Goal: Task Accomplishment & Management: Manage account settings

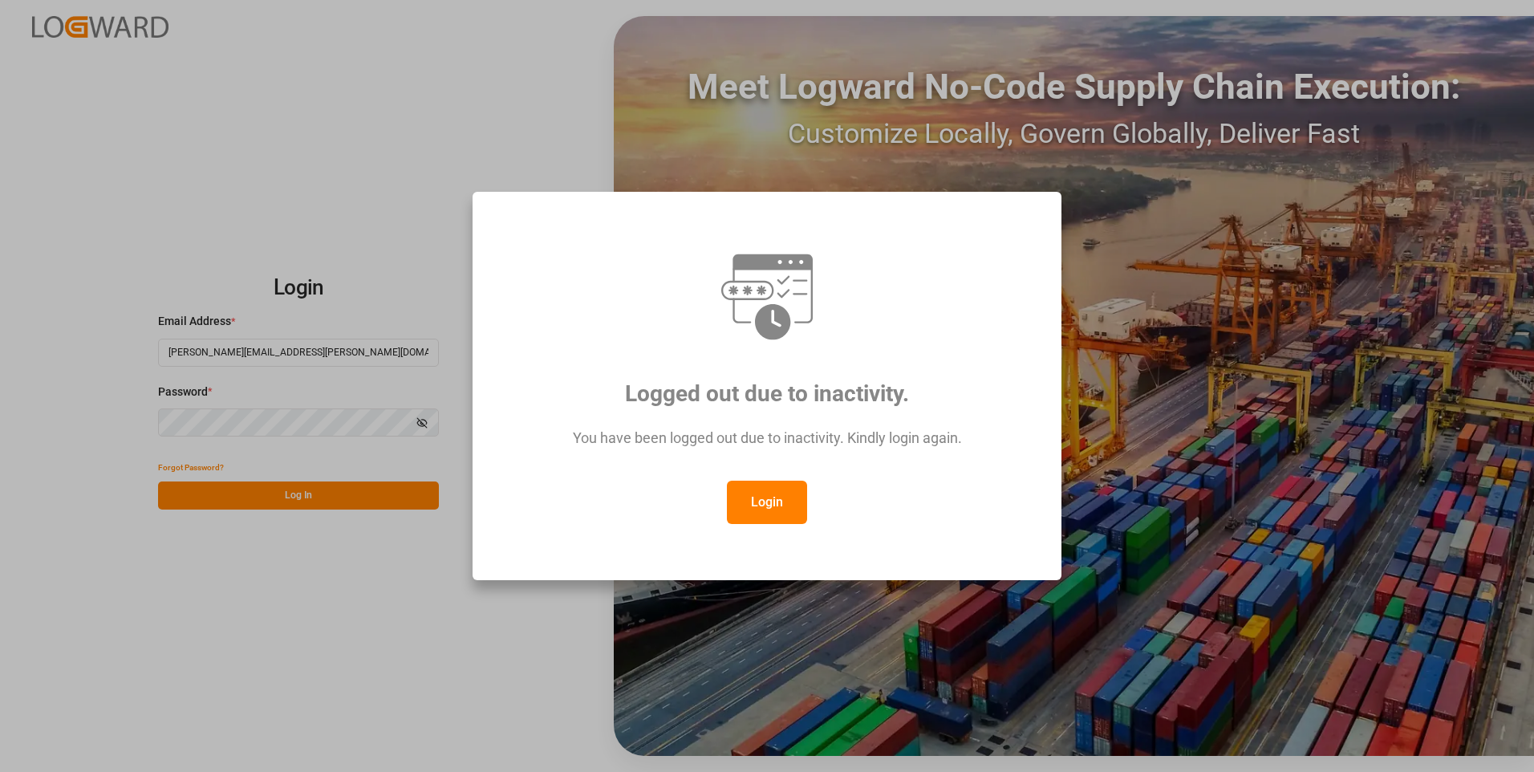
click at [756, 510] on button "Login" at bounding box center [767, 502] width 80 height 43
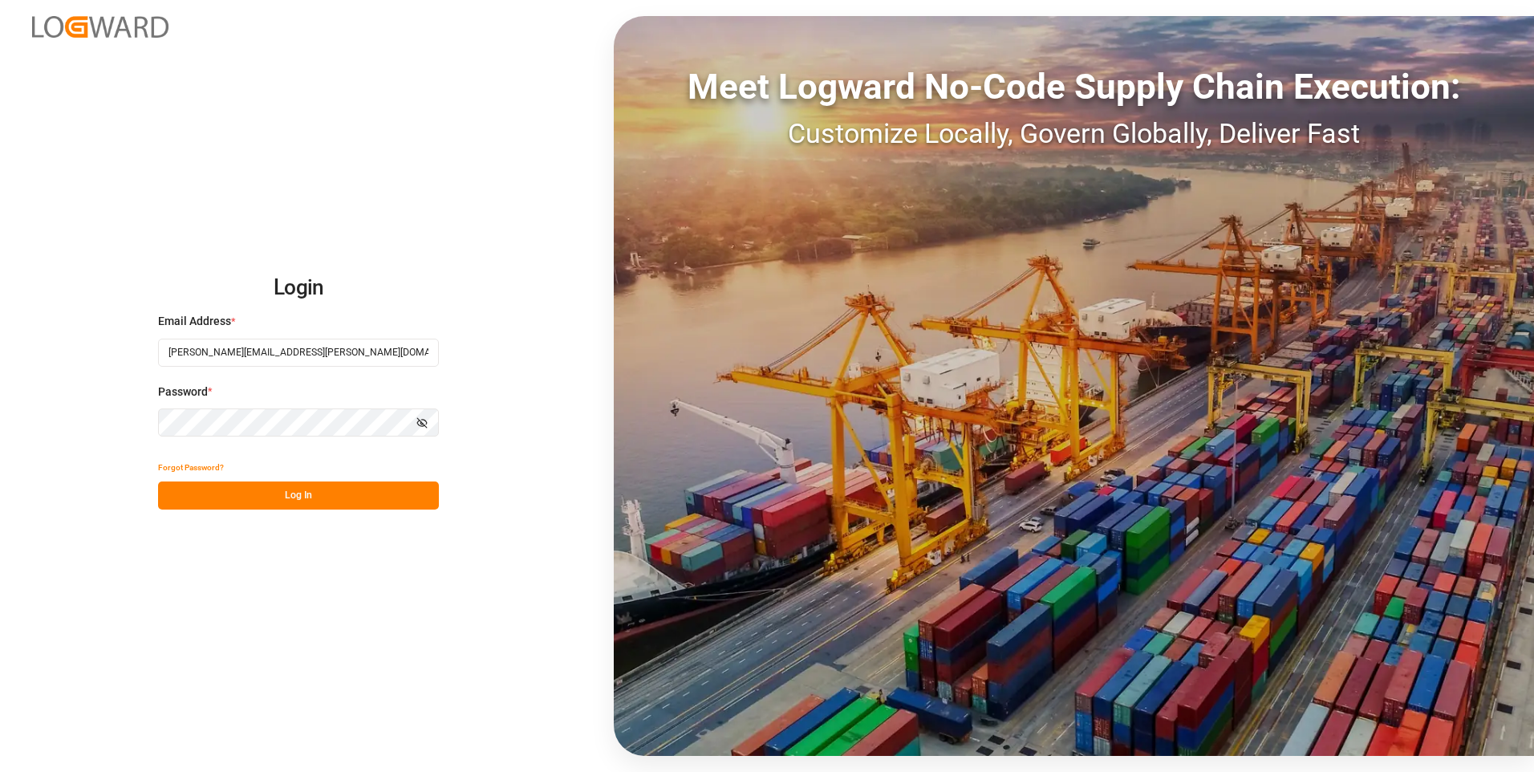
click at [423, 419] on icon "button" at bounding box center [421, 422] width 11 height 11
click at [329, 502] on button "Log In" at bounding box center [298, 495] width 281 height 28
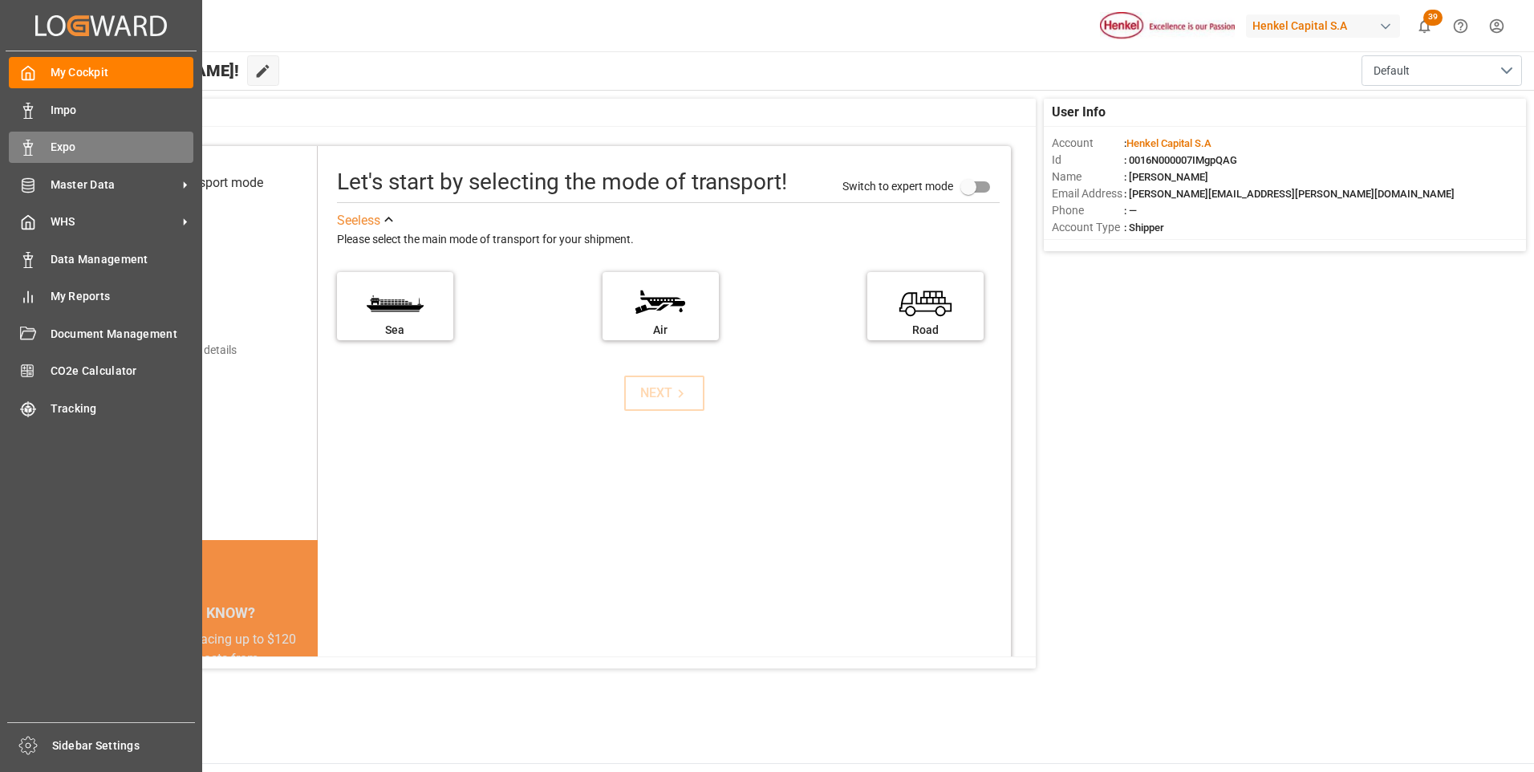
click at [32, 146] on polygon at bounding box center [30, 145] width 5 height 3
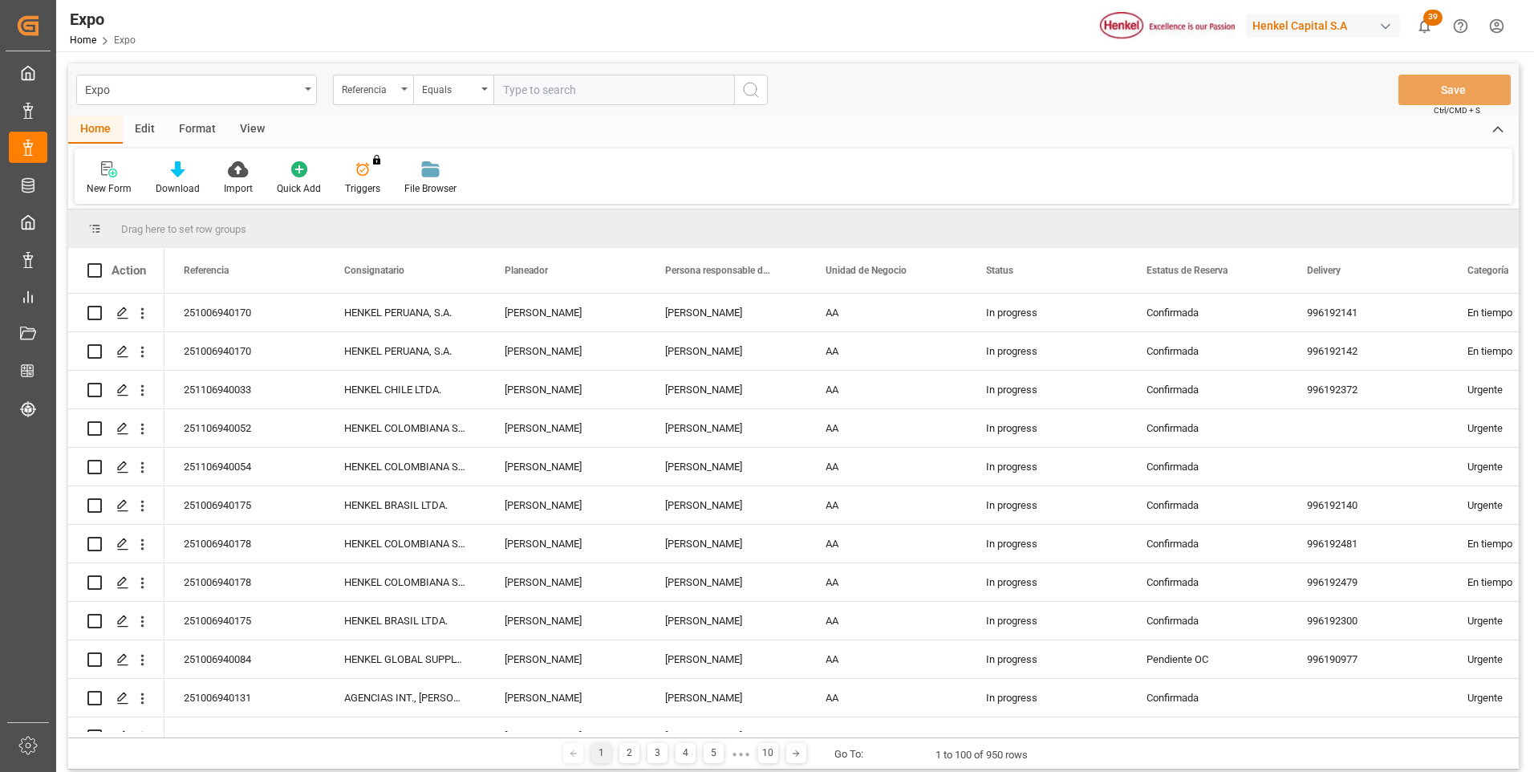
click at [558, 83] on input "text" at bounding box center [613, 90] width 241 height 30
type input "v"
type input "251006940163"
click at [745, 93] on circle "search button" at bounding box center [750, 89] width 13 height 13
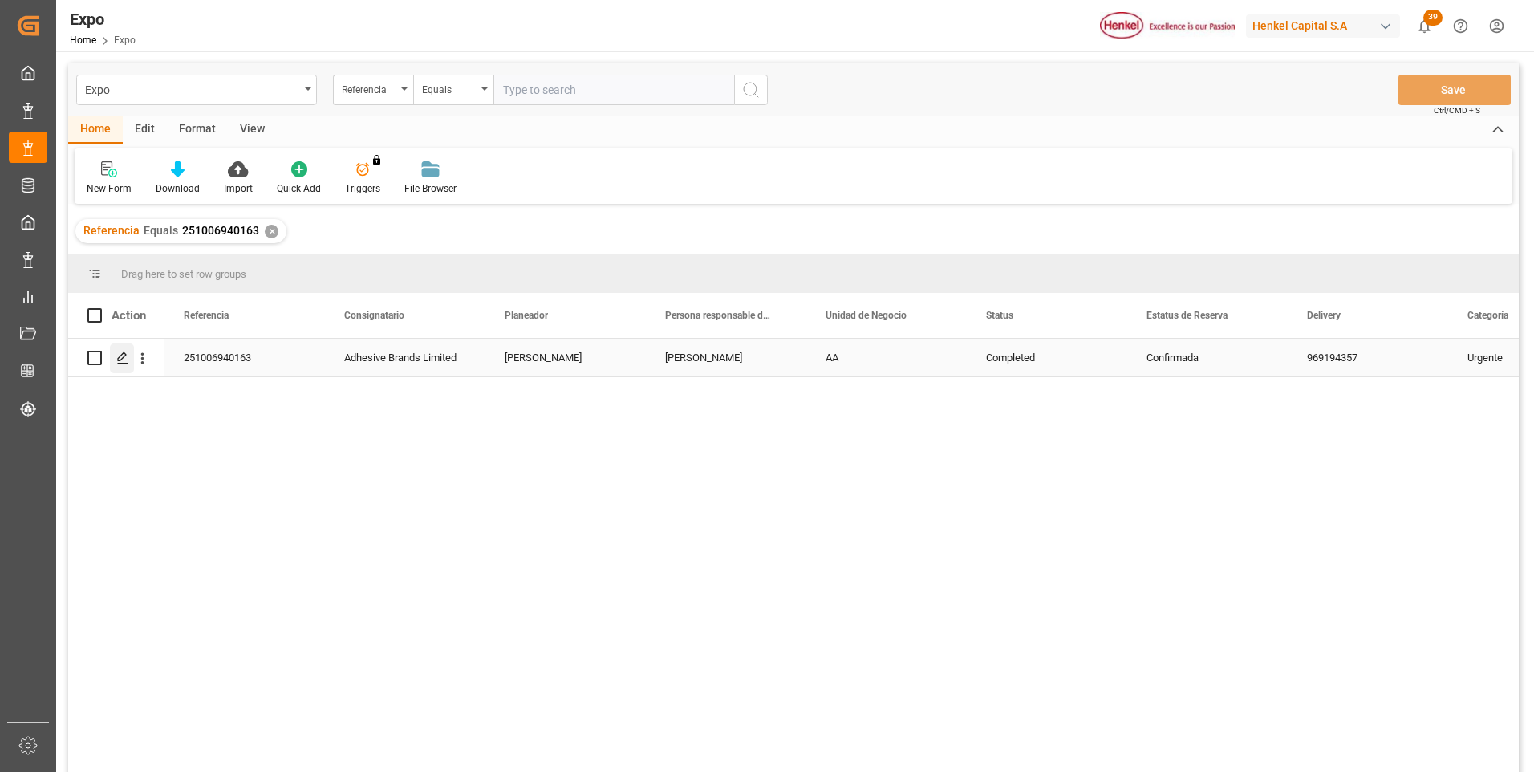
click at [120, 353] on icon "Press SPACE to select this row." at bounding box center [122, 357] width 13 height 13
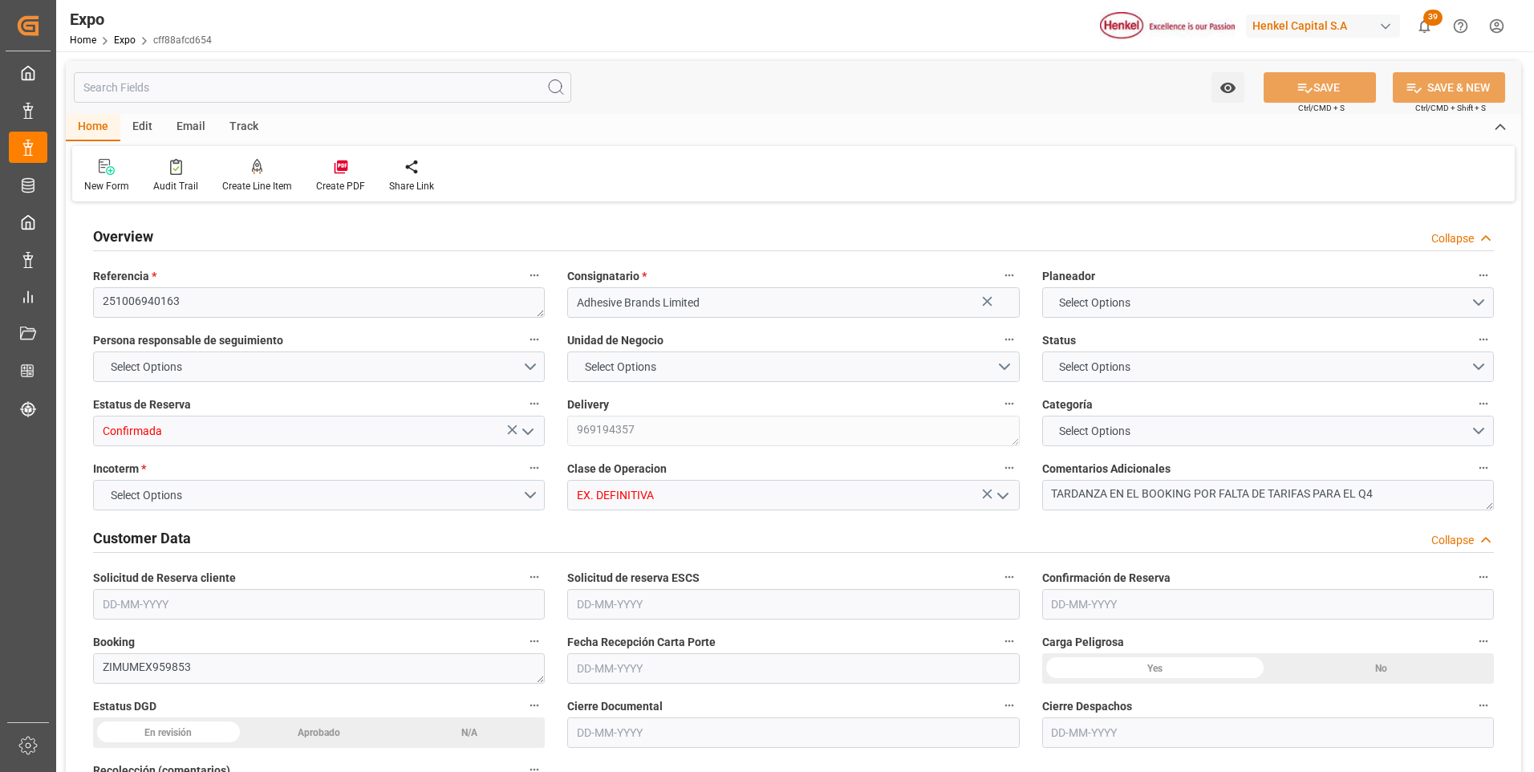
type input "7297.8"
type input "8748.98"
type input "20"
type input "9406922"
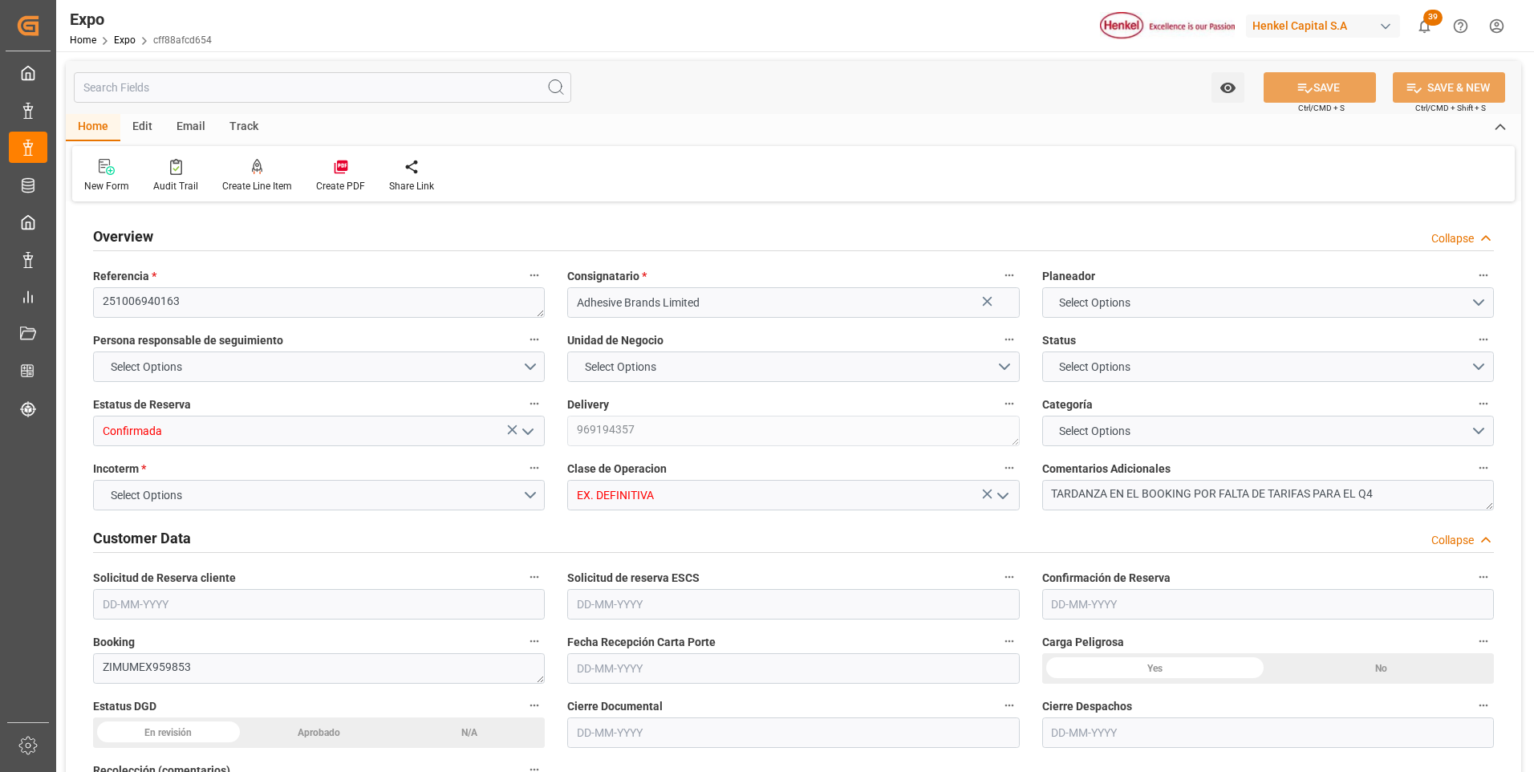
type input "9406922"
type input "MXVER"
type input "JMKIN"
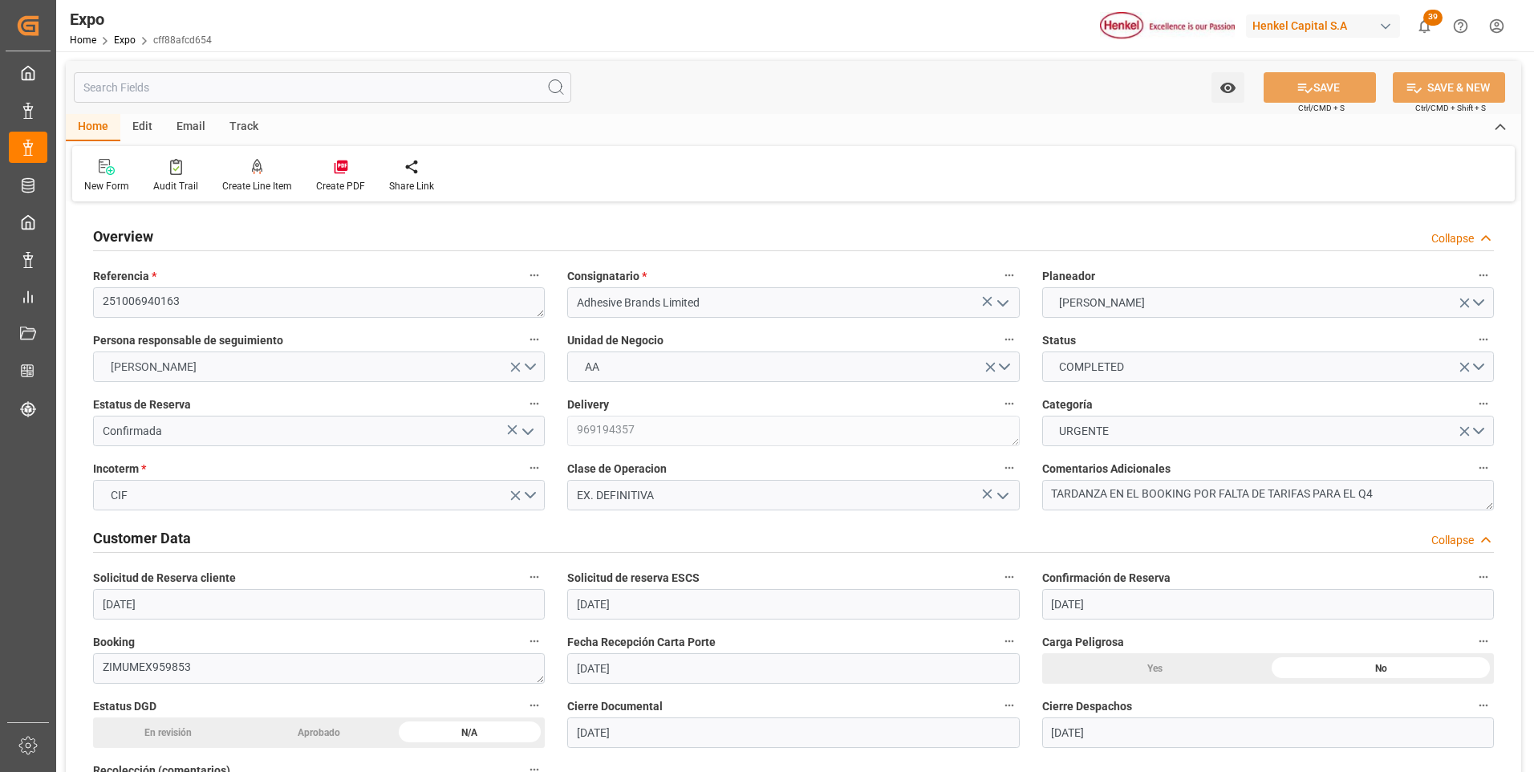
type input "[DATE]"
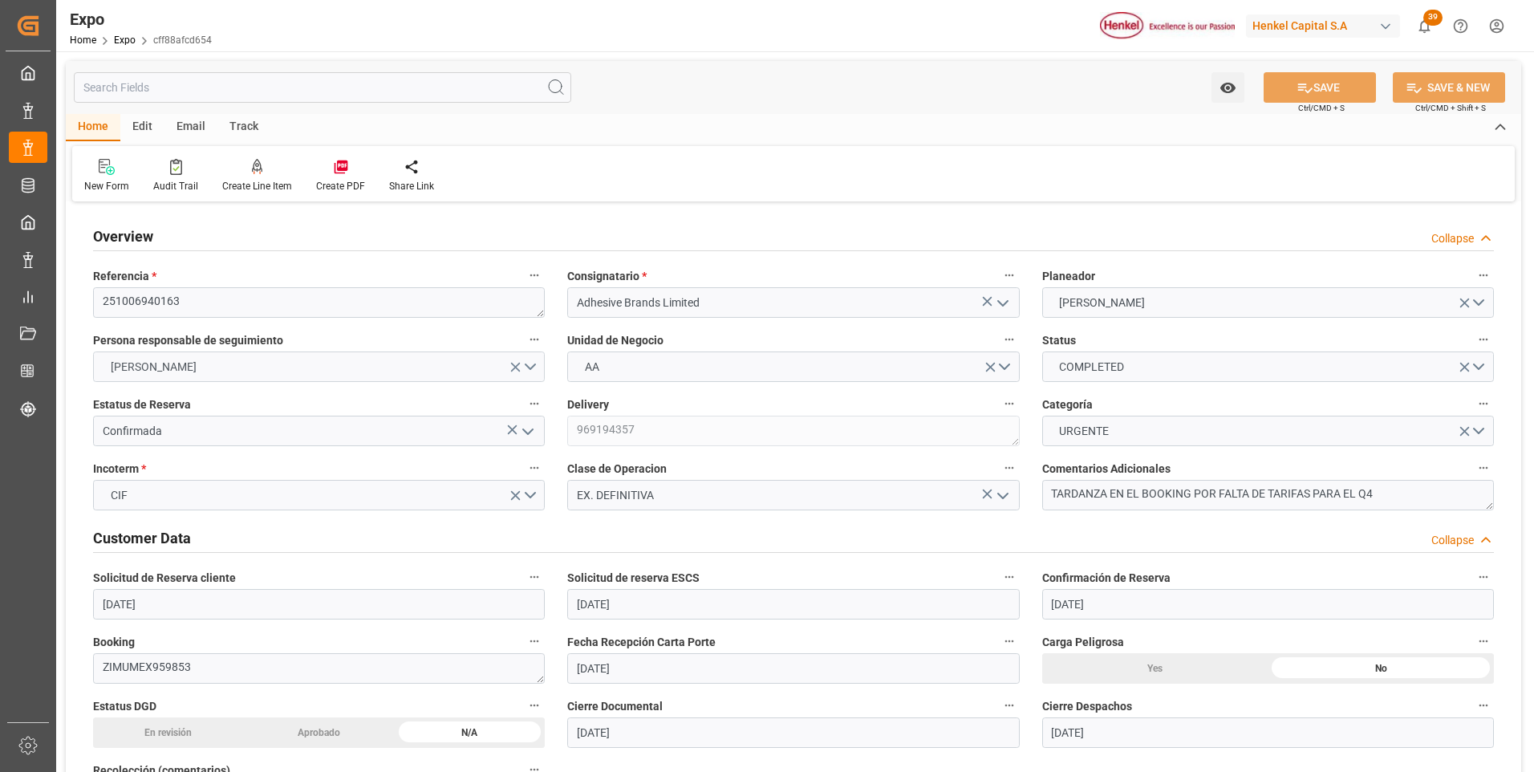
type input "[DATE]"
type input "[DATE] 00:00"
type input "[DATE]"
type input "[DATE] 10:48"
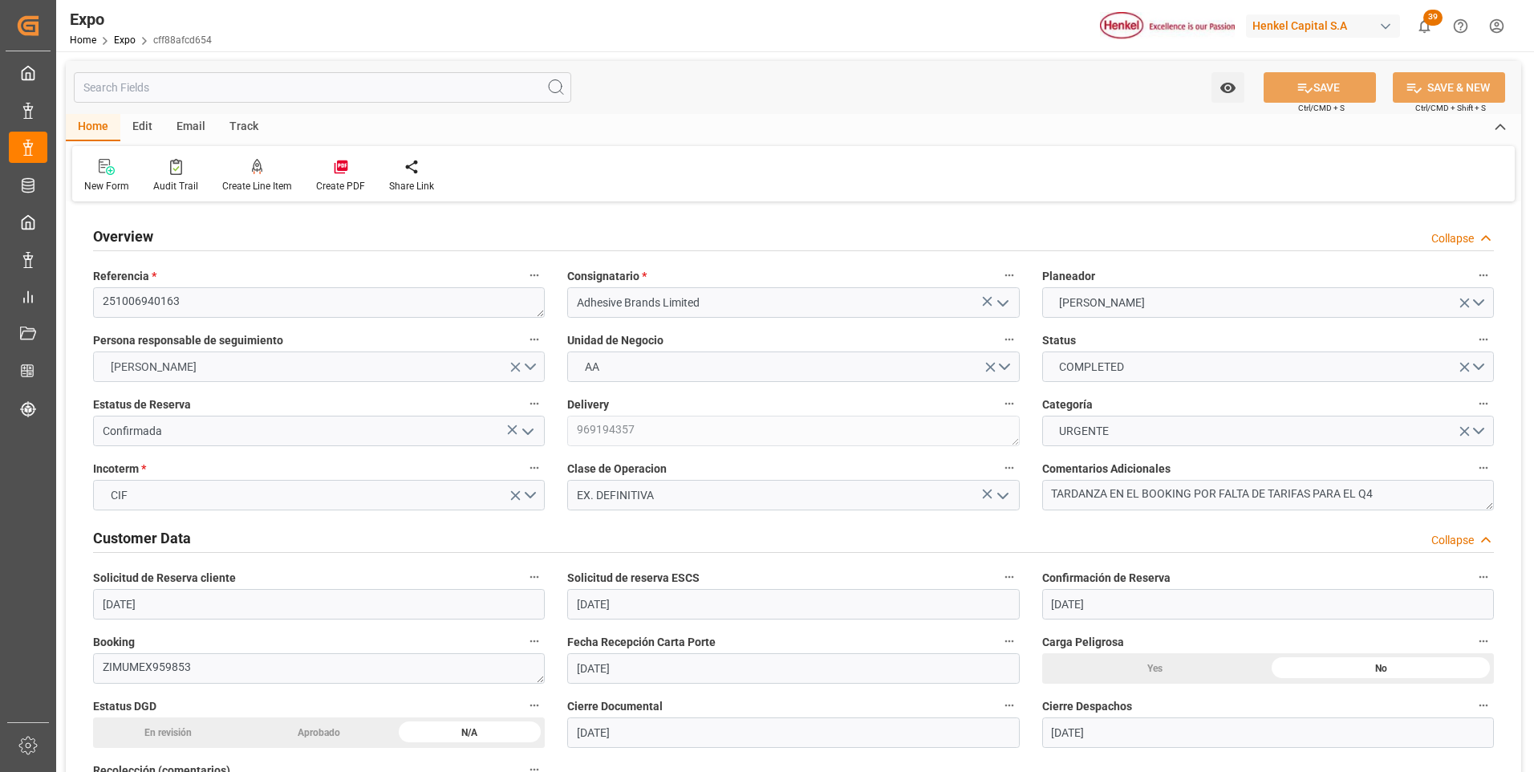
type input "[DATE]"
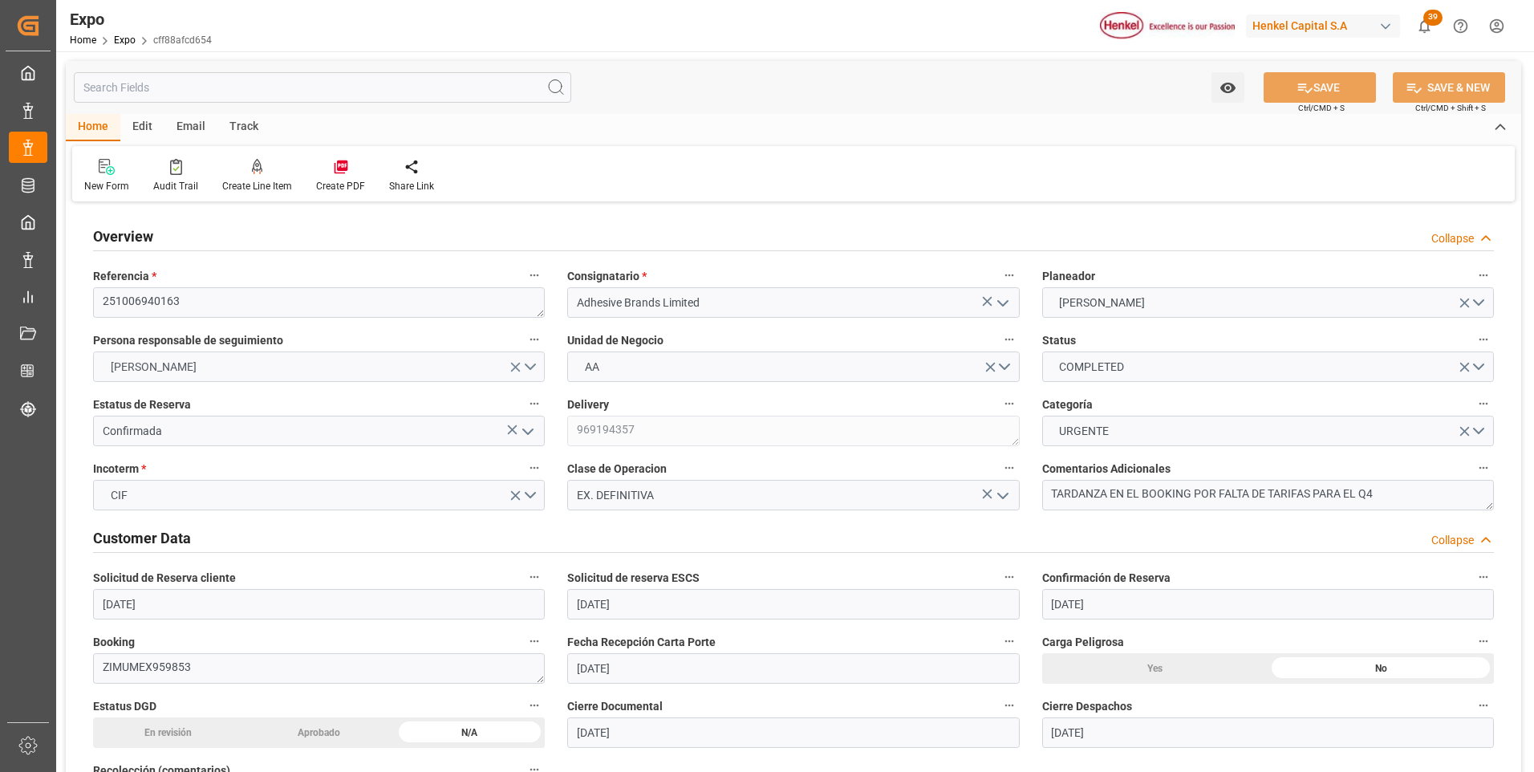
type input "[DATE] 16:00"
type input "[DATE] 00:00"
type input "[DATE] 22:00"
type input "[DATE] 00:00"
type input "[DATE] 13:43"
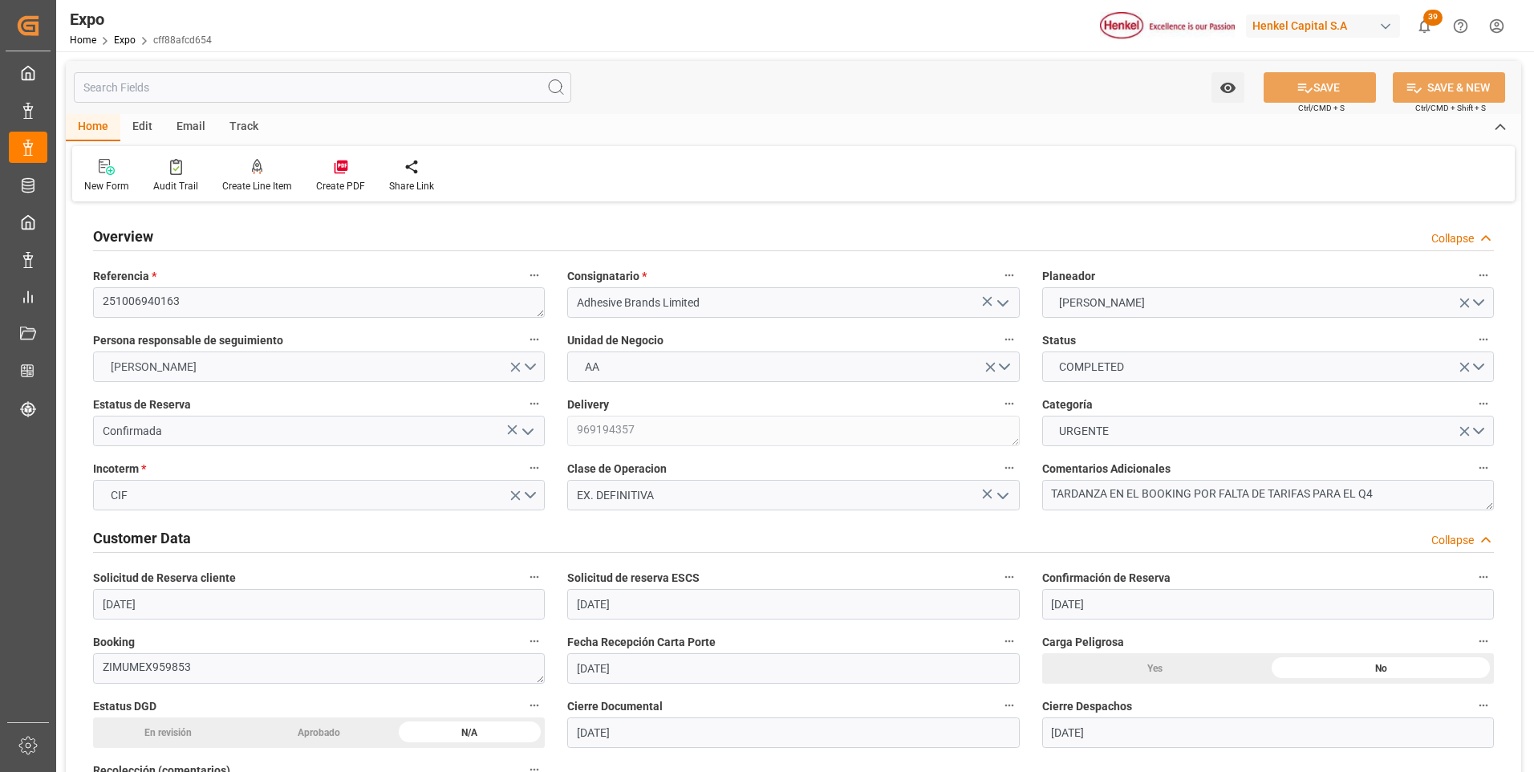
type input "[DATE] 16:00"
type input "[DATE] 22:00"
type input "[DATE] 23:26"
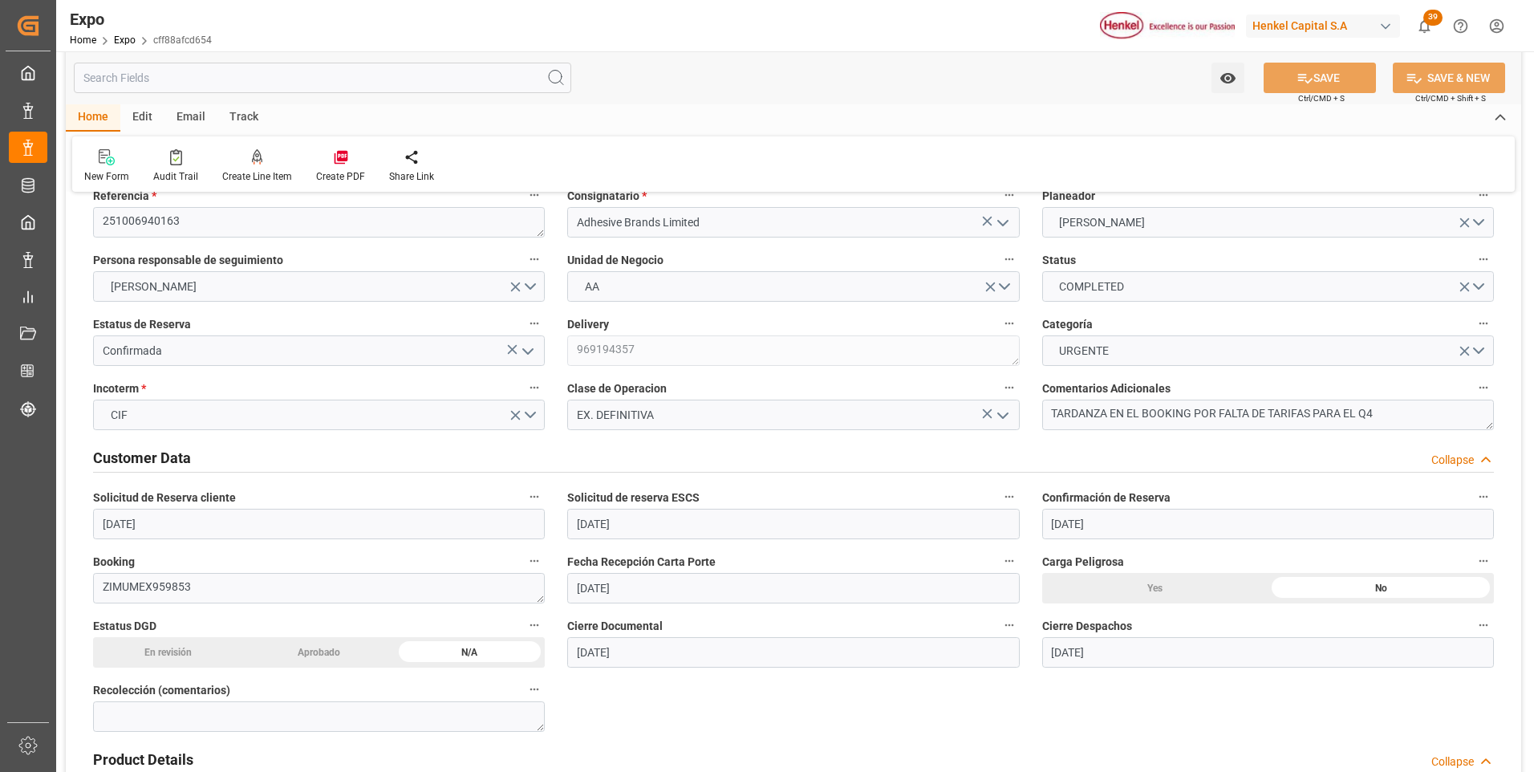
scroll to position [241, 0]
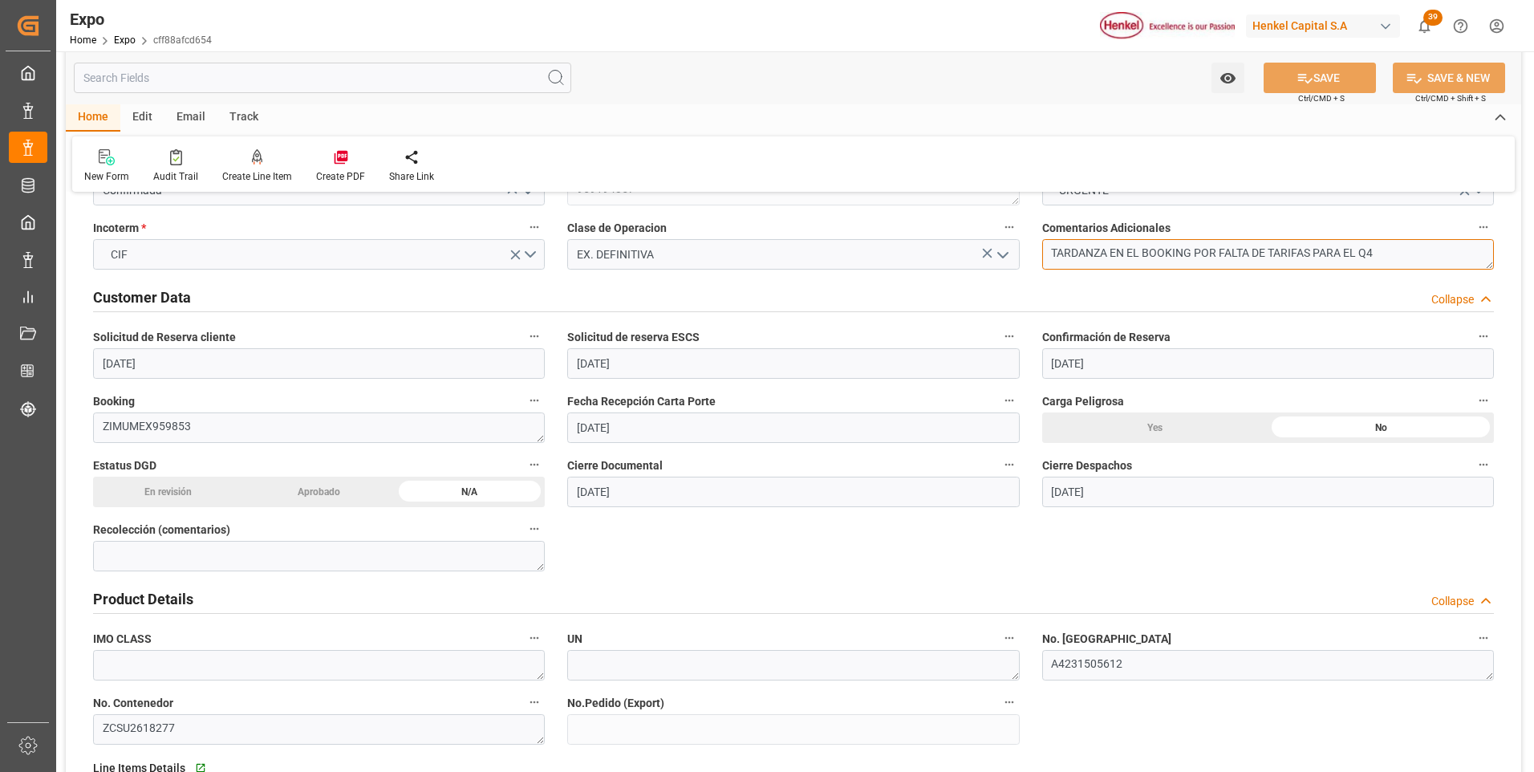
click at [1414, 247] on textarea "TARDANZA EN EL BOOKING POR FALTA DE TARIFAS PARA EL Q4" at bounding box center [1268, 254] width 452 height 30
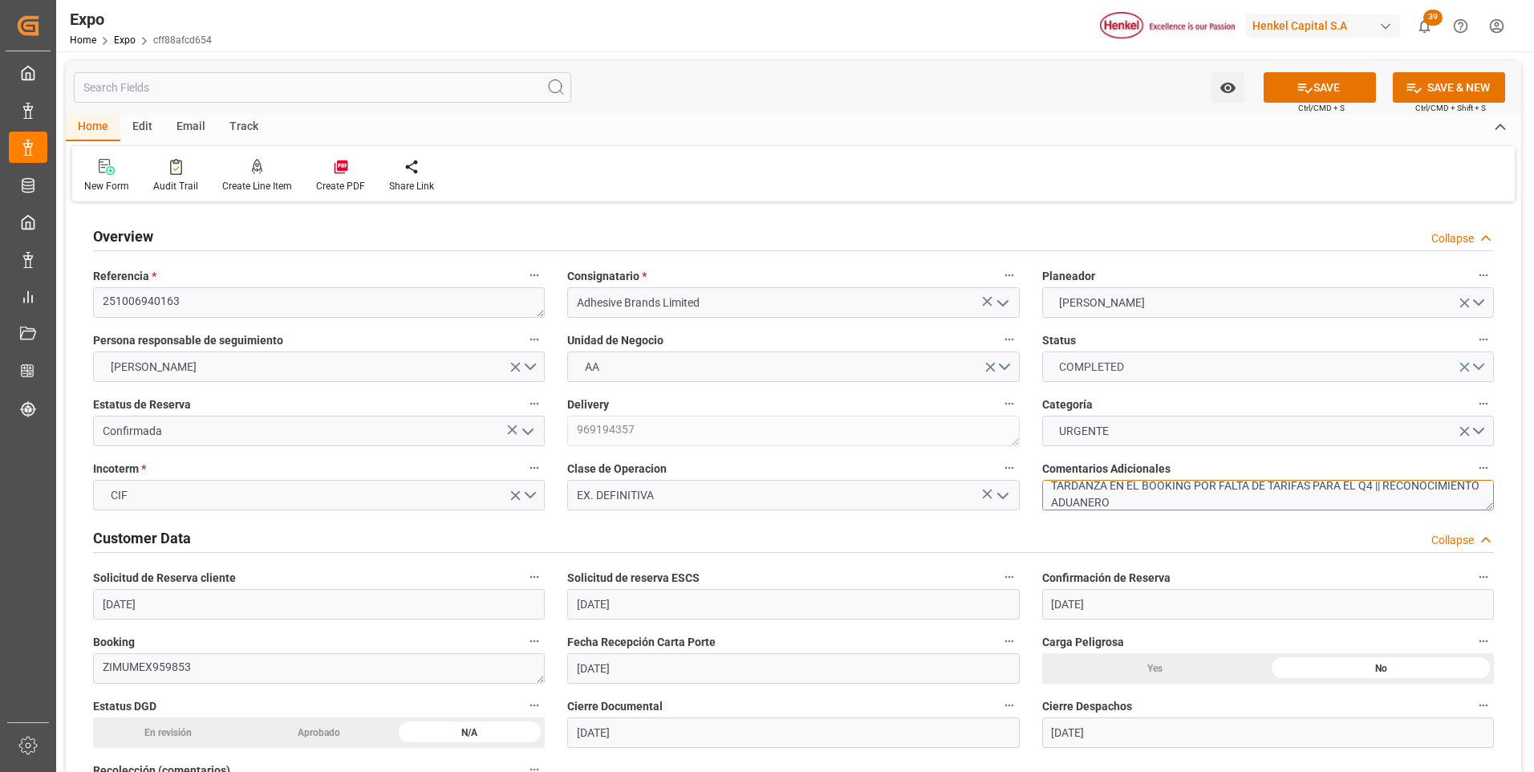
type textarea "TARDANZA EN EL BOOKING POR FALTA DE TARIFAS PARA EL Q4 || RECONOCIMIENTO ADUANE…"
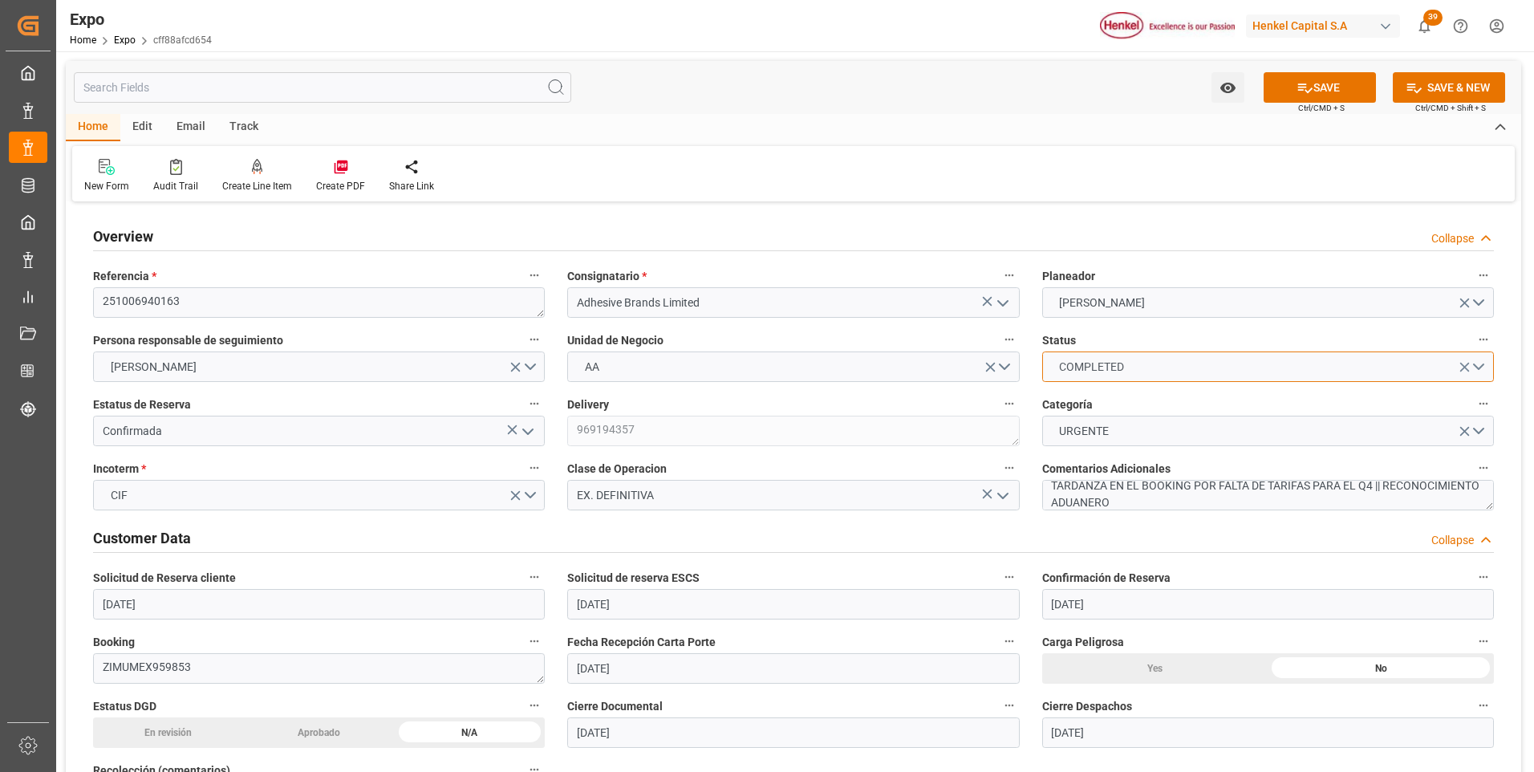
click at [1480, 365] on button "COMPLETED" at bounding box center [1268, 366] width 452 height 30
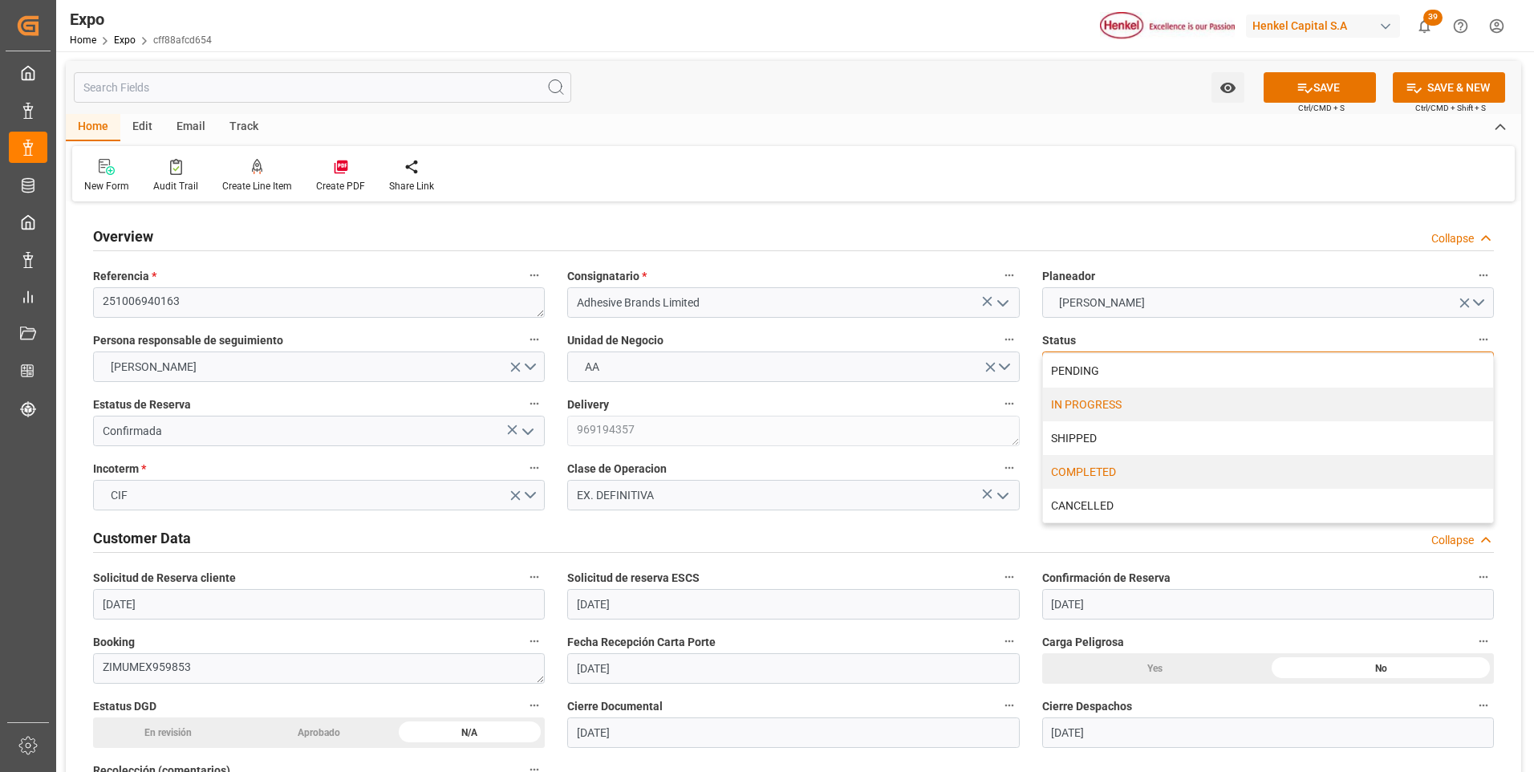
click at [1109, 412] on div "IN PROGRESS" at bounding box center [1268, 405] width 450 height 34
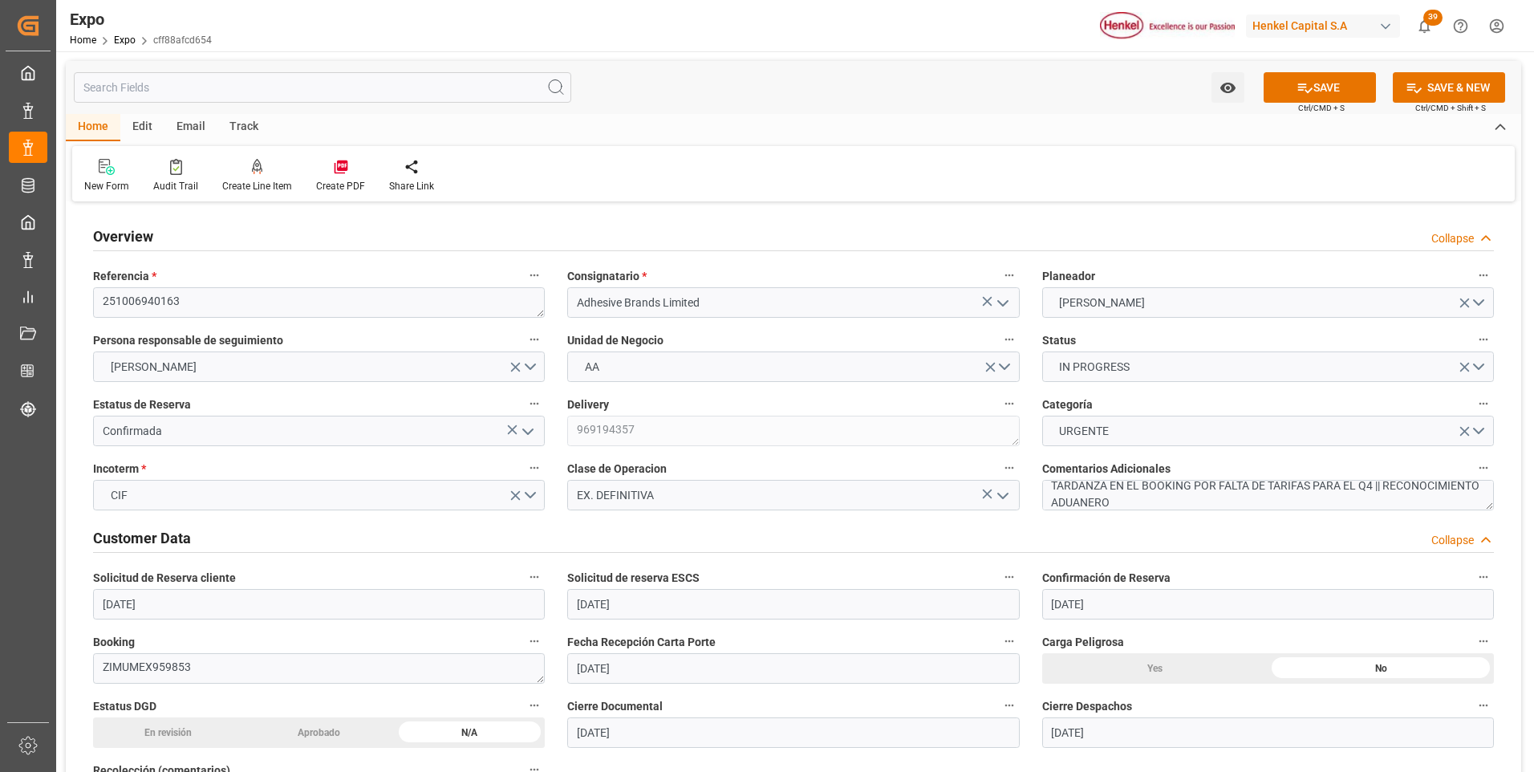
click at [936, 163] on div "New Form Audit Trail Create Line Item Create PDF Share Link" at bounding box center [793, 173] width 1443 height 55
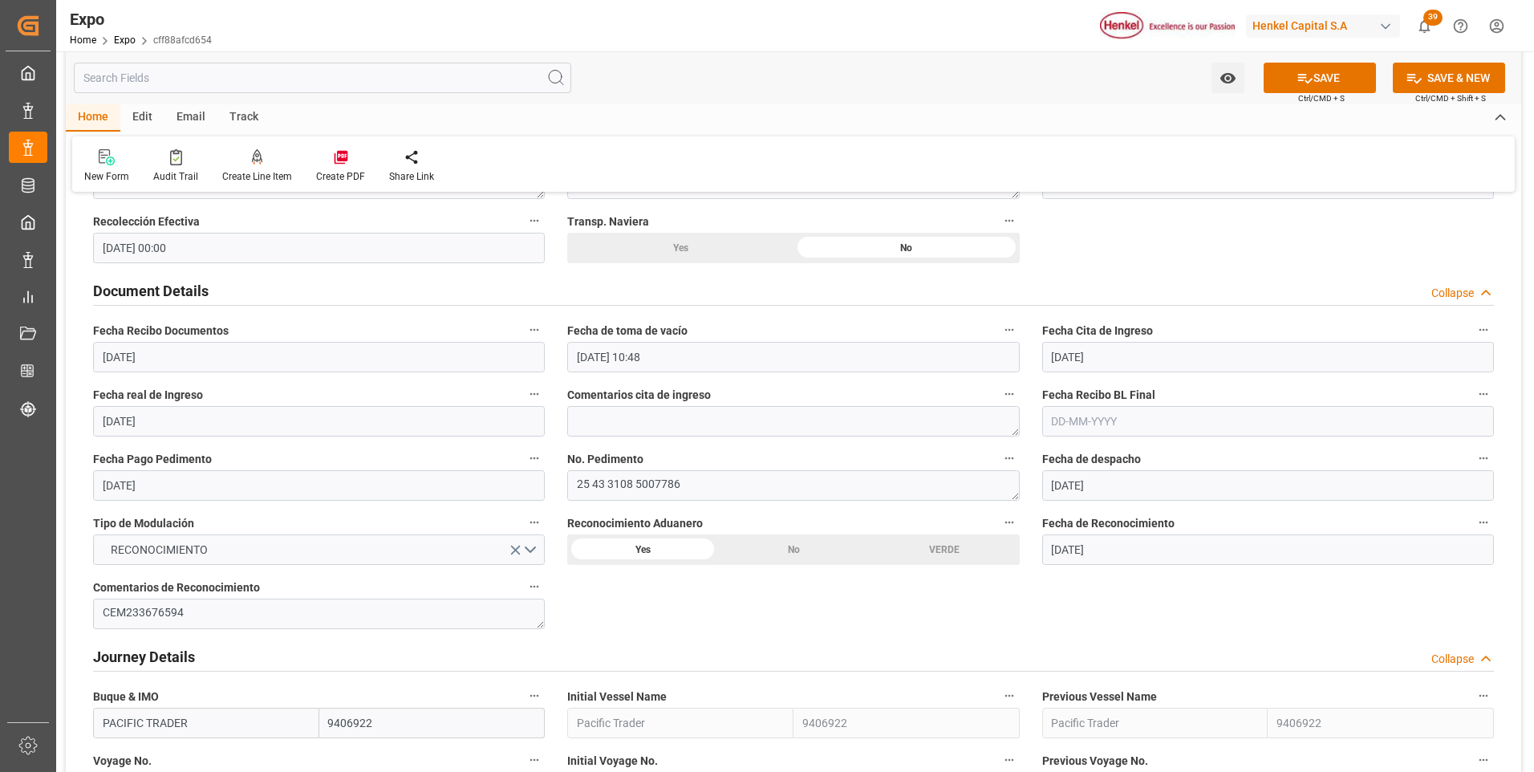
scroll to position [1685, 0]
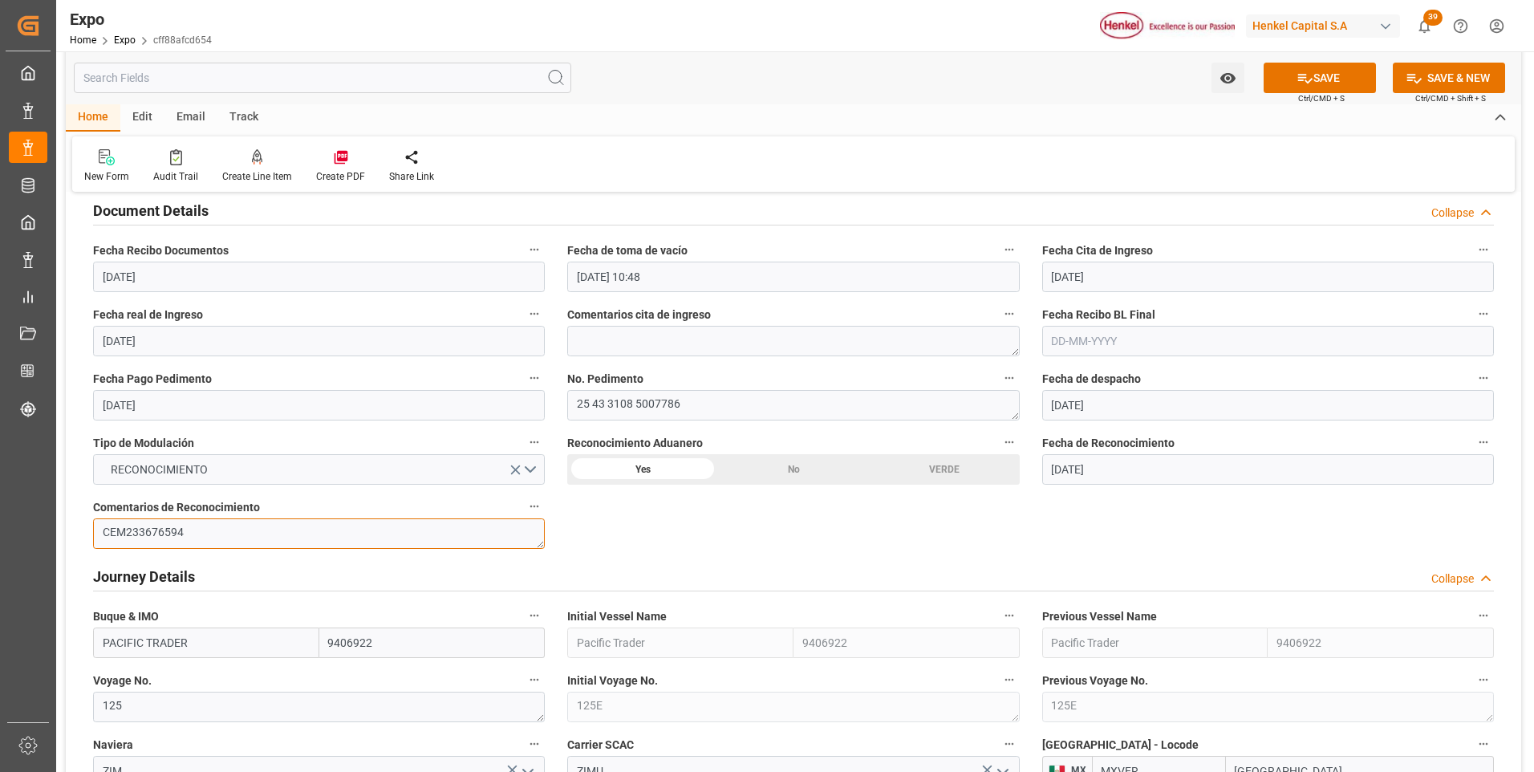
click at [103, 534] on textarea "CEM233676594" at bounding box center [319, 533] width 452 height 30
type textarea "SELLO COLOCADO POSTERIOR AL RECONOCIMIENTO: CEM233676594"
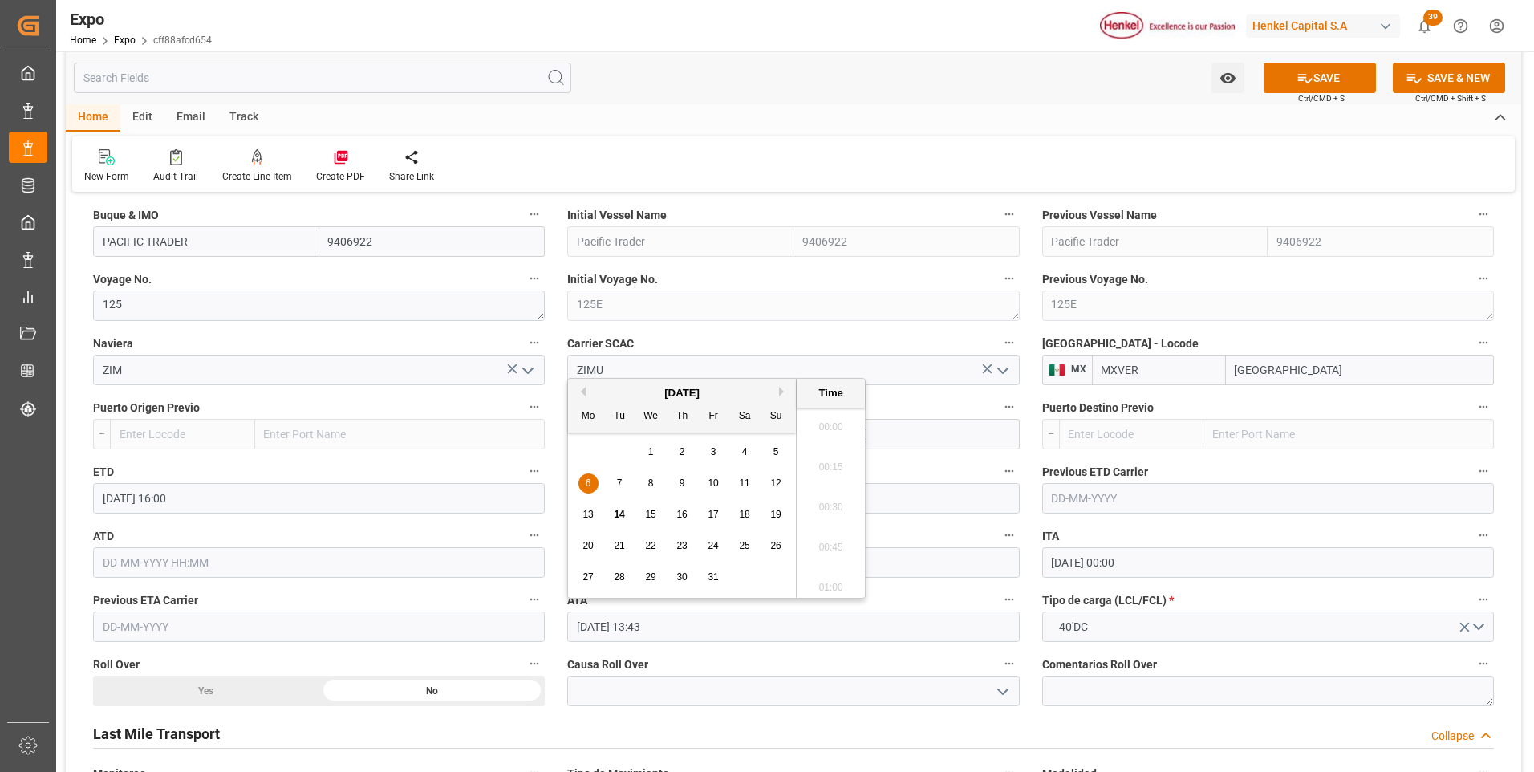
scroll to position [2092, 0]
click at [676, 626] on input "[DATE] 13:43" at bounding box center [793, 626] width 452 height 30
click at [595, 444] on div "29 30 1 2 3 4 5" at bounding box center [682, 451] width 219 height 31
click at [1044, 729] on div "Last Mile Transport Collapse" at bounding box center [793, 732] width 1401 height 30
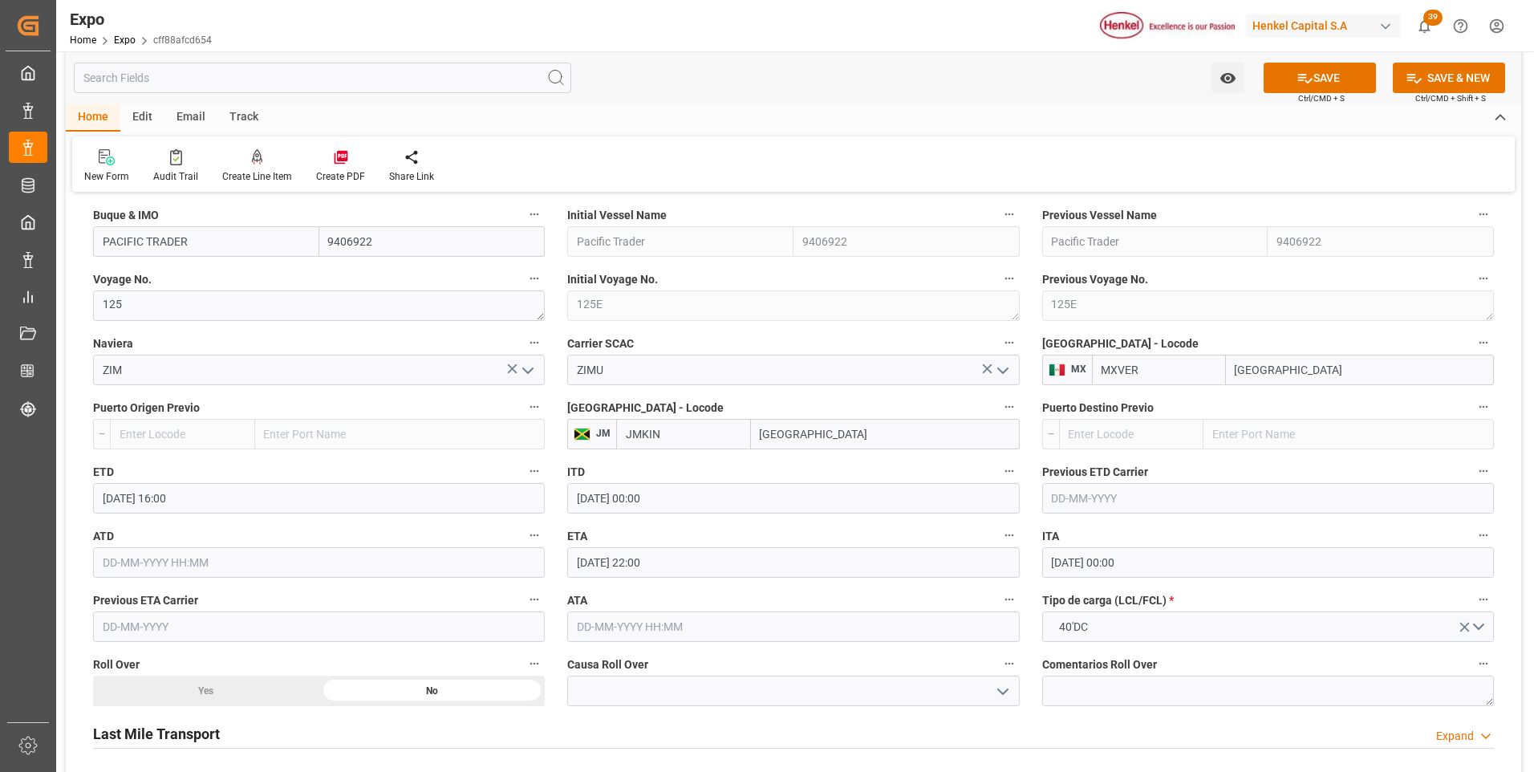
click at [611, 562] on input "[DATE] 22:00" at bounding box center [793, 562] width 452 height 30
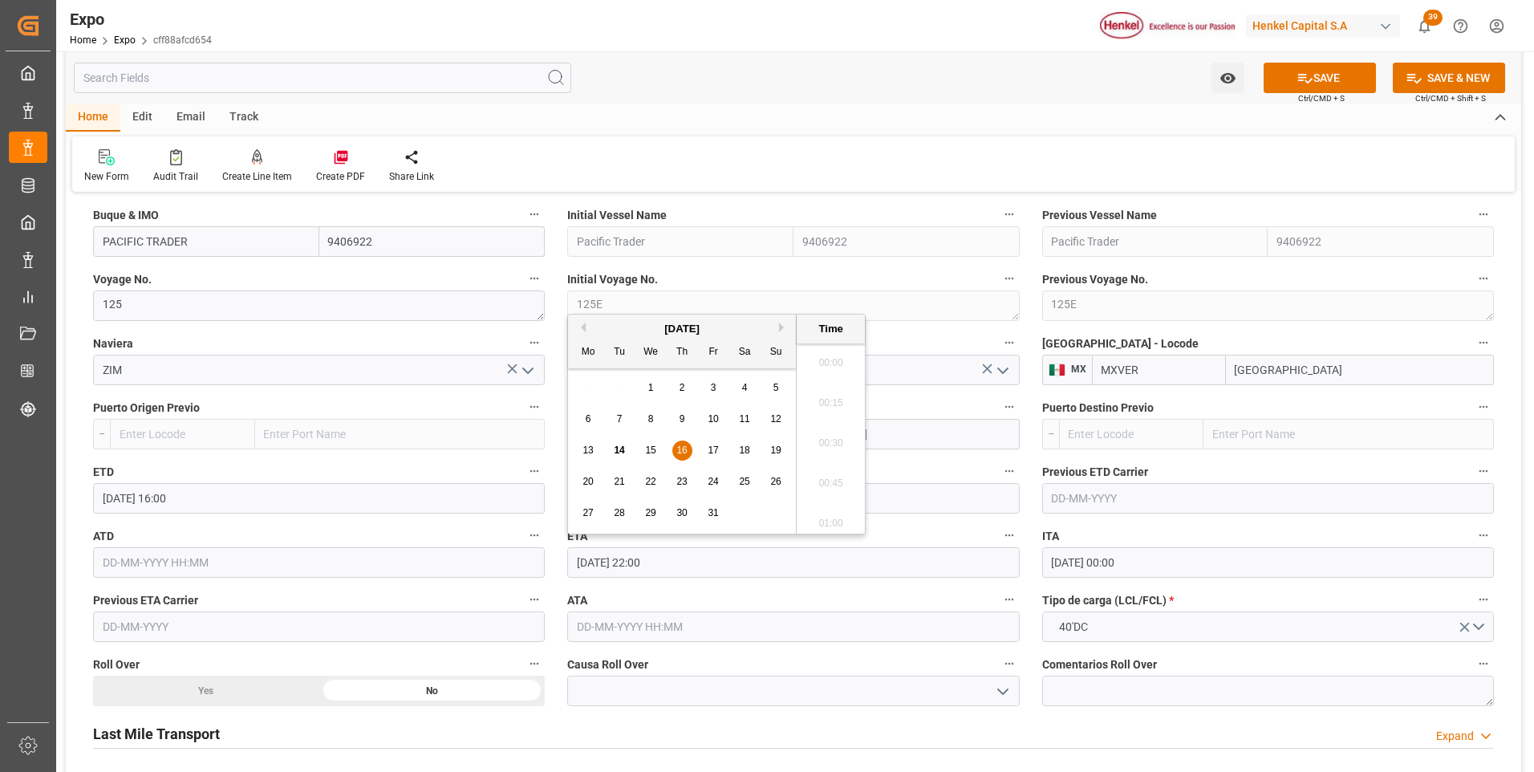
scroll to position [3456, 0]
click at [709, 444] on span "17" at bounding box center [713, 449] width 10 height 11
type input "[DATE] 22:00"
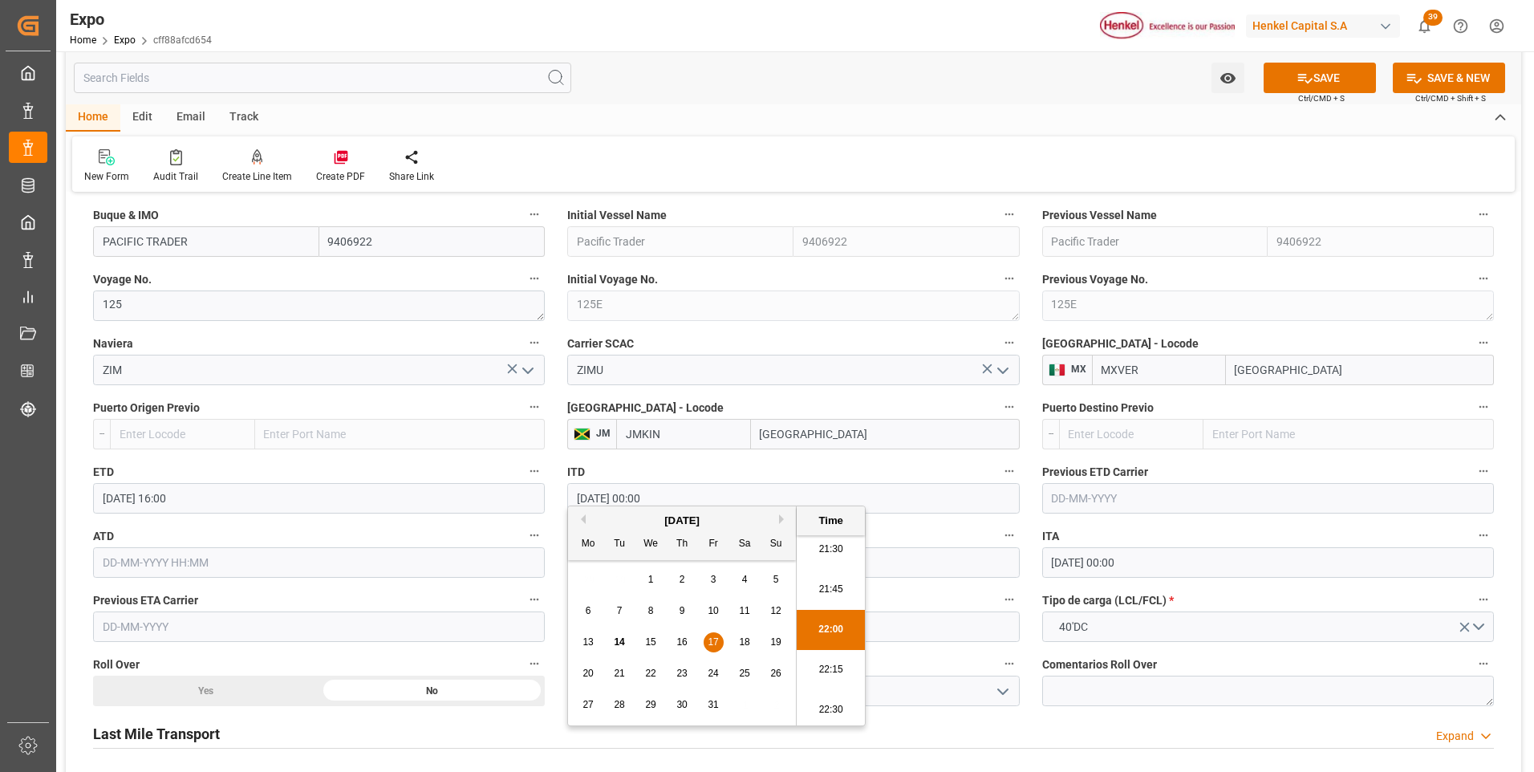
scroll to position [2166, 0]
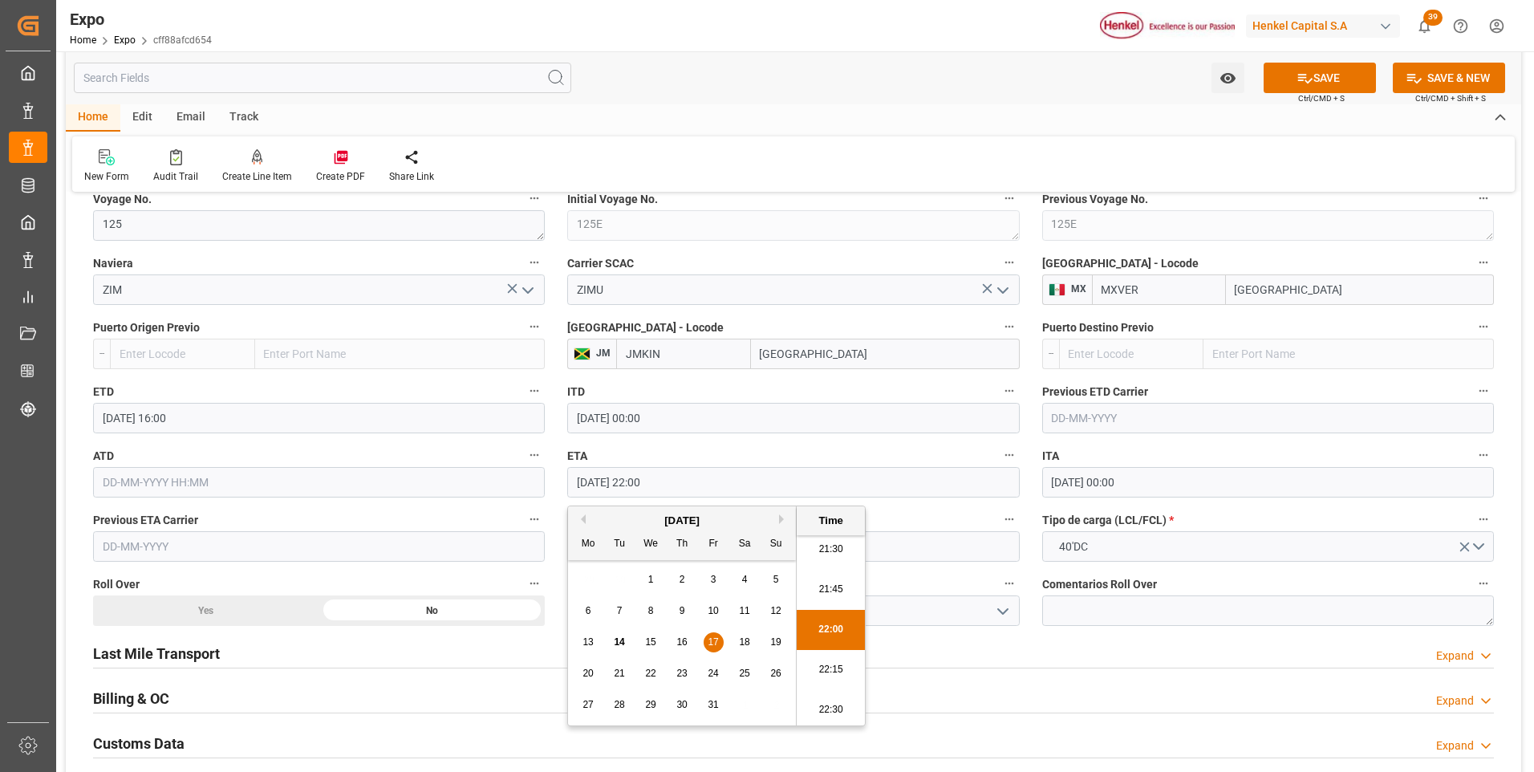
click at [1191, 692] on div "Billing & OC Expand" at bounding box center [793, 697] width 1401 height 30
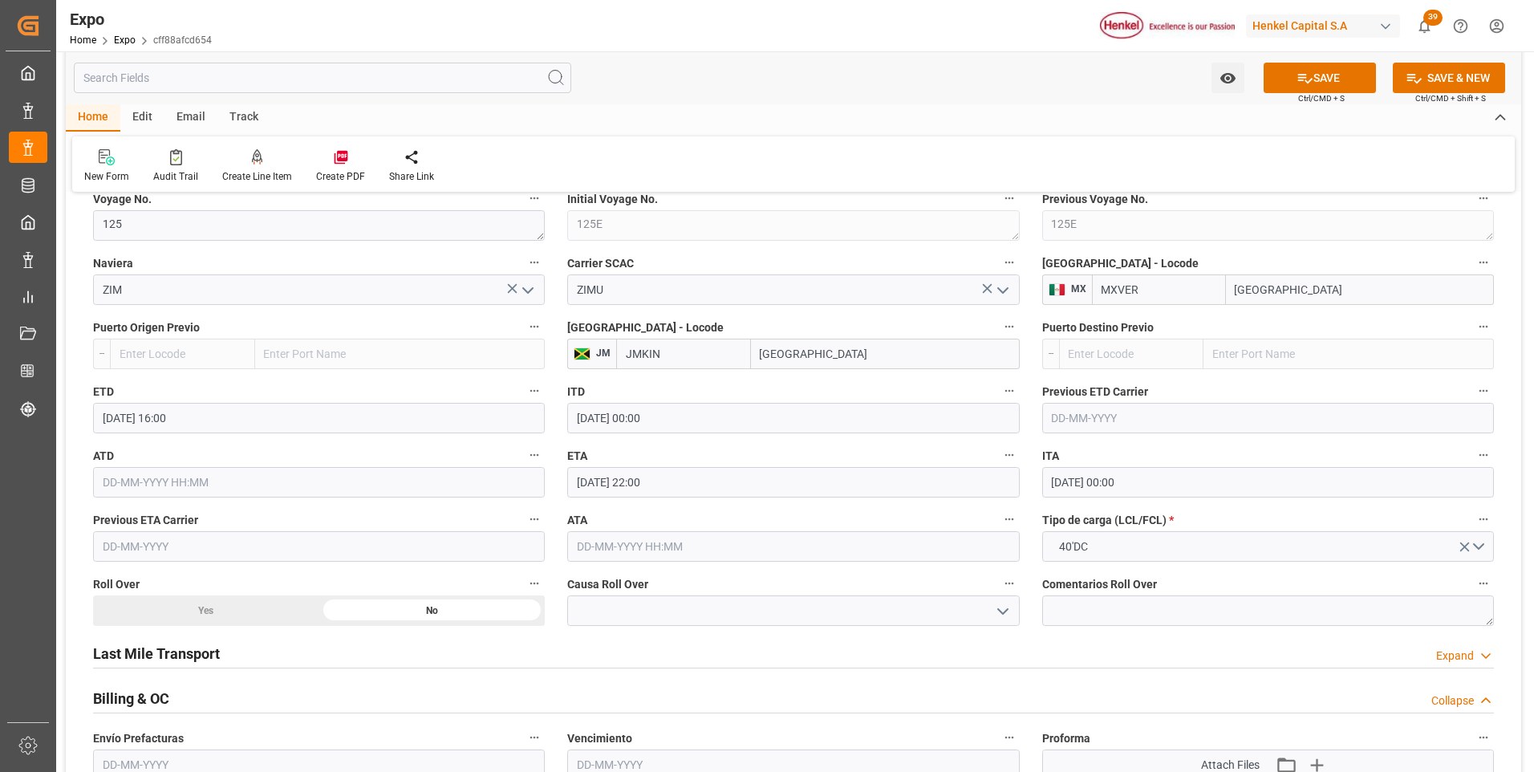
scroll to position [2327, 0]
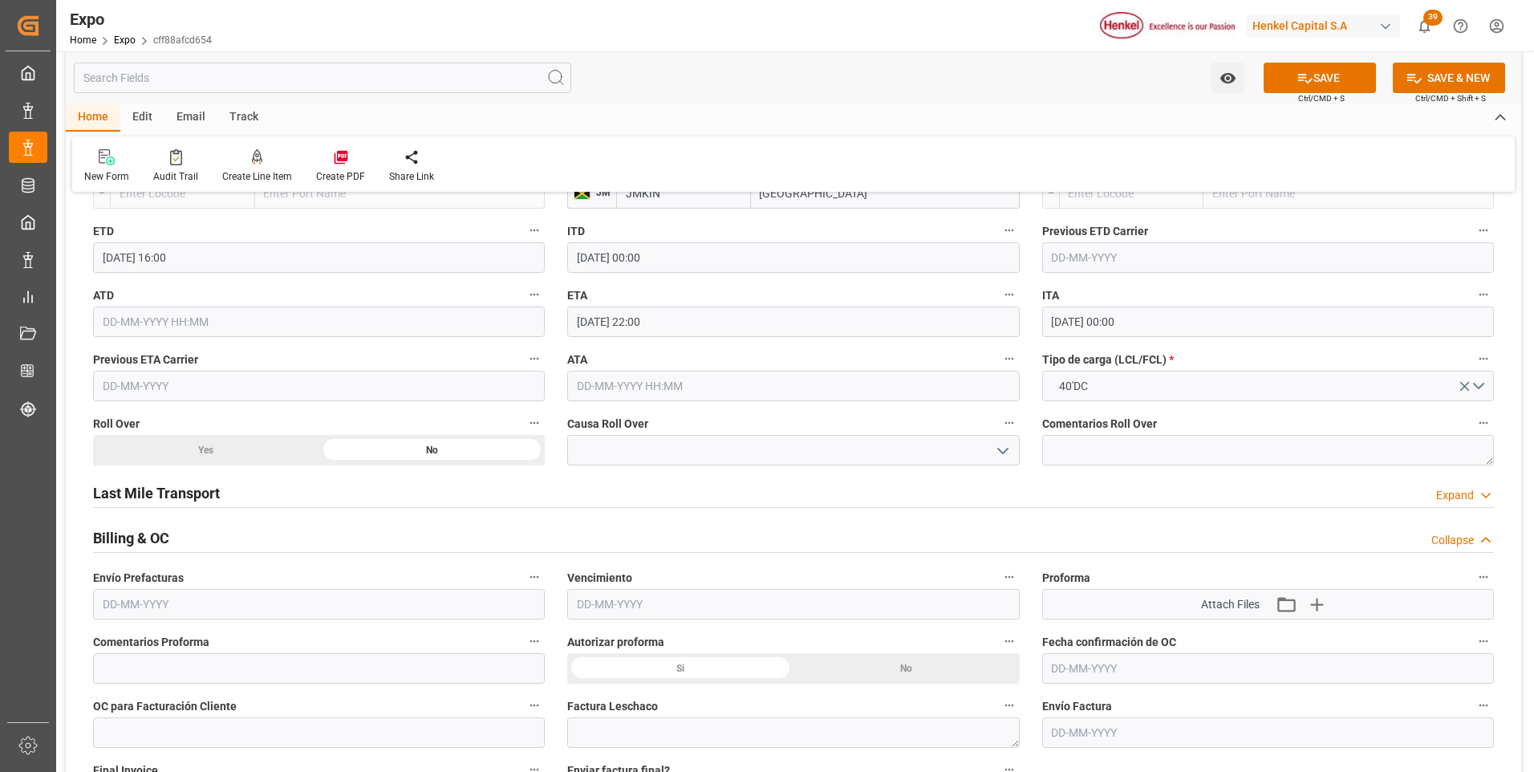
click at [1470, 497] on div "Expand" at bounding box center [1455, 495] width 38 height 17
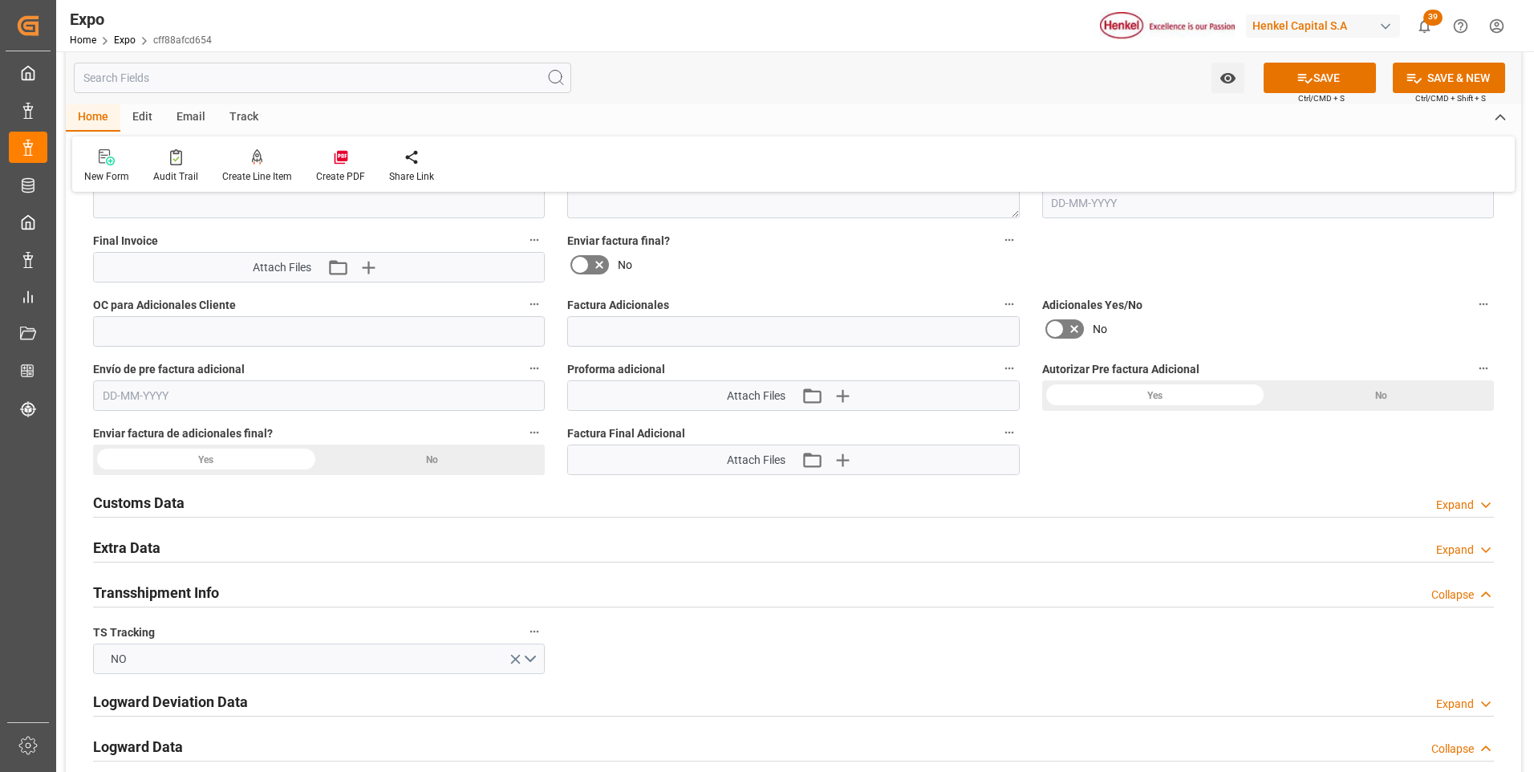
scroll to position [3290, 0]
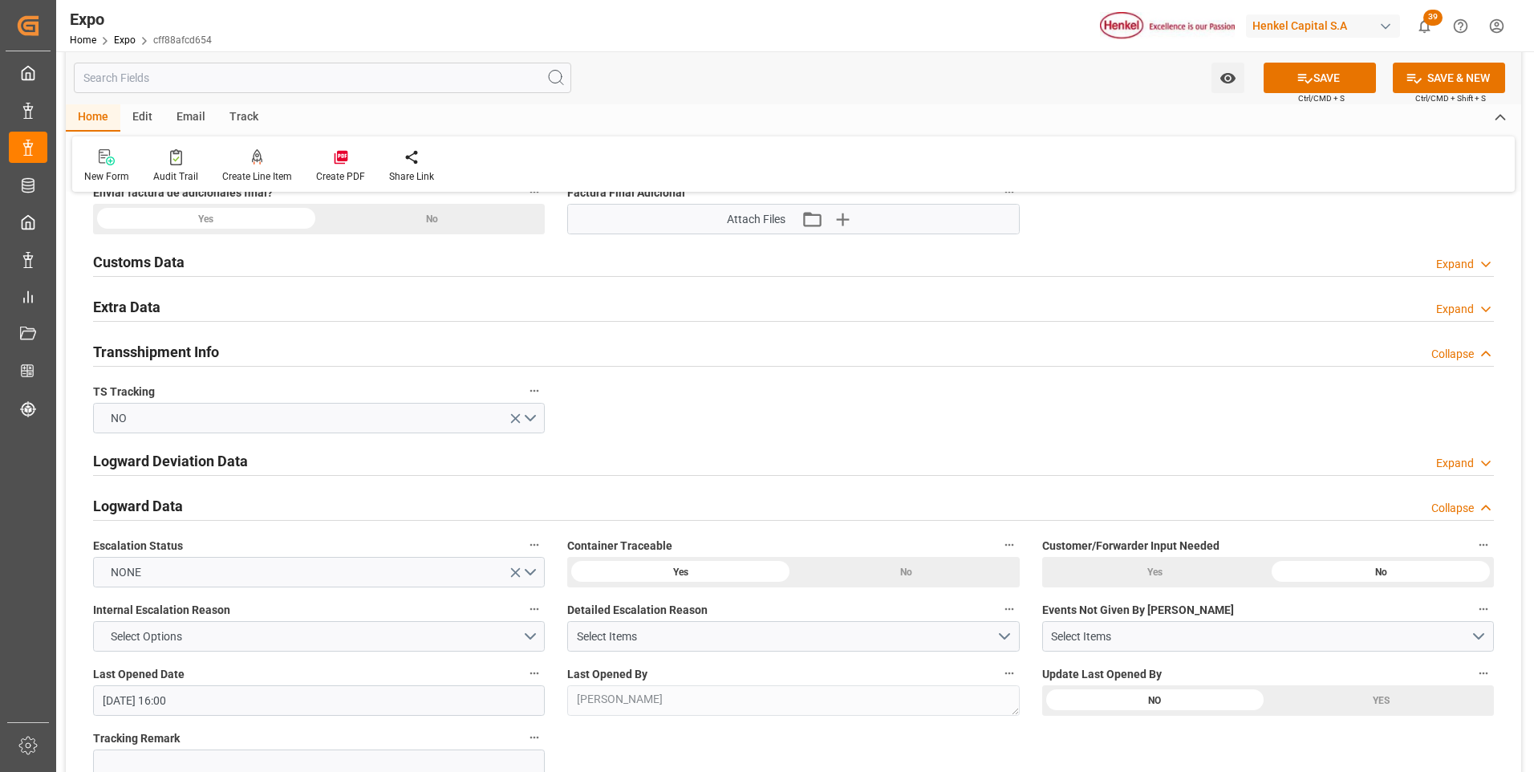
drag, startPoint x: 1485, startPoint y: 309, endPoint x: 1136, endPoint y: 408, distance: 362.7
click at [1485, 308] on icon at bounding box center [1486, 309] width 16 height 17
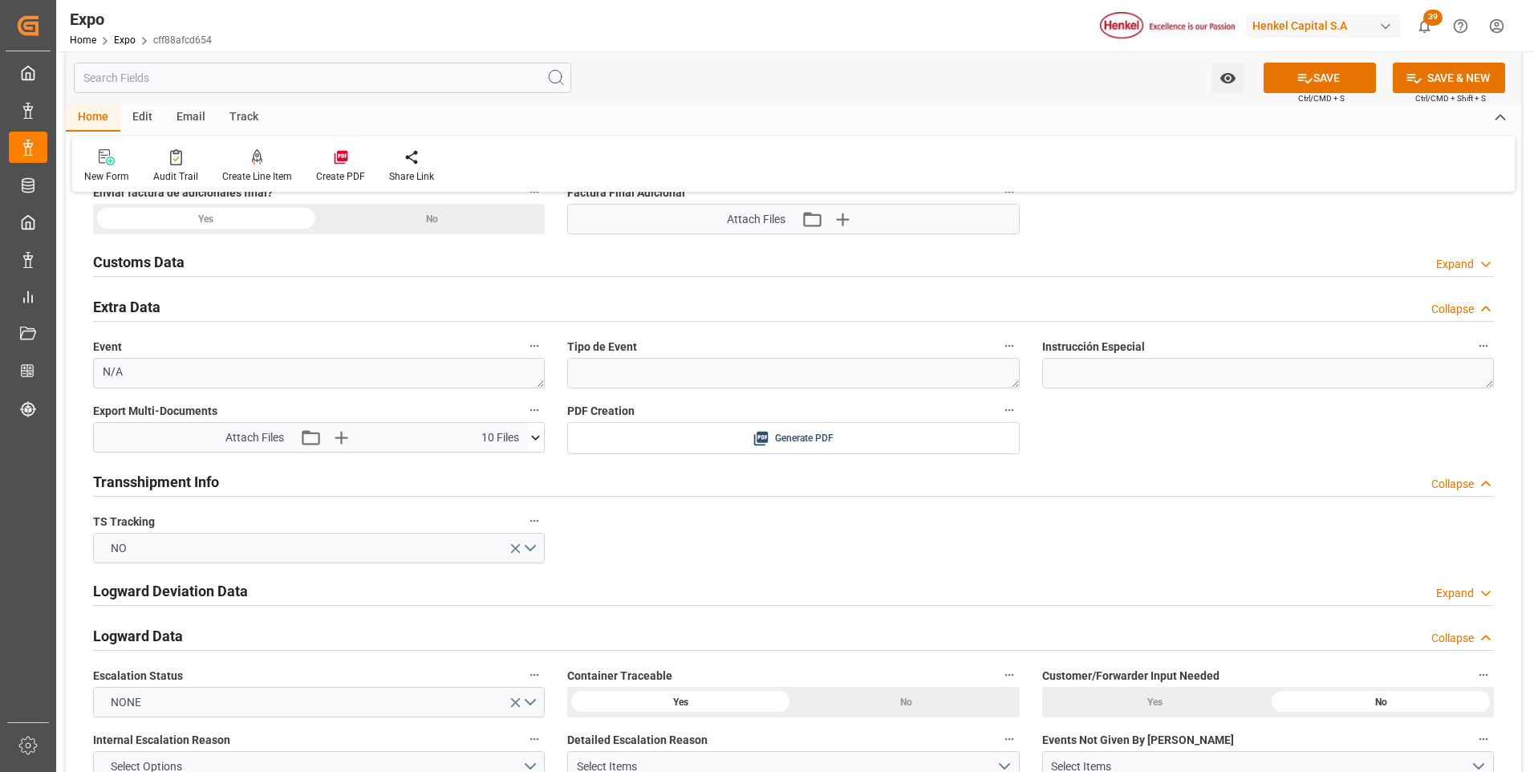
click at [536, 434] on icon at bounding box center [535, 437] width 17 height 17
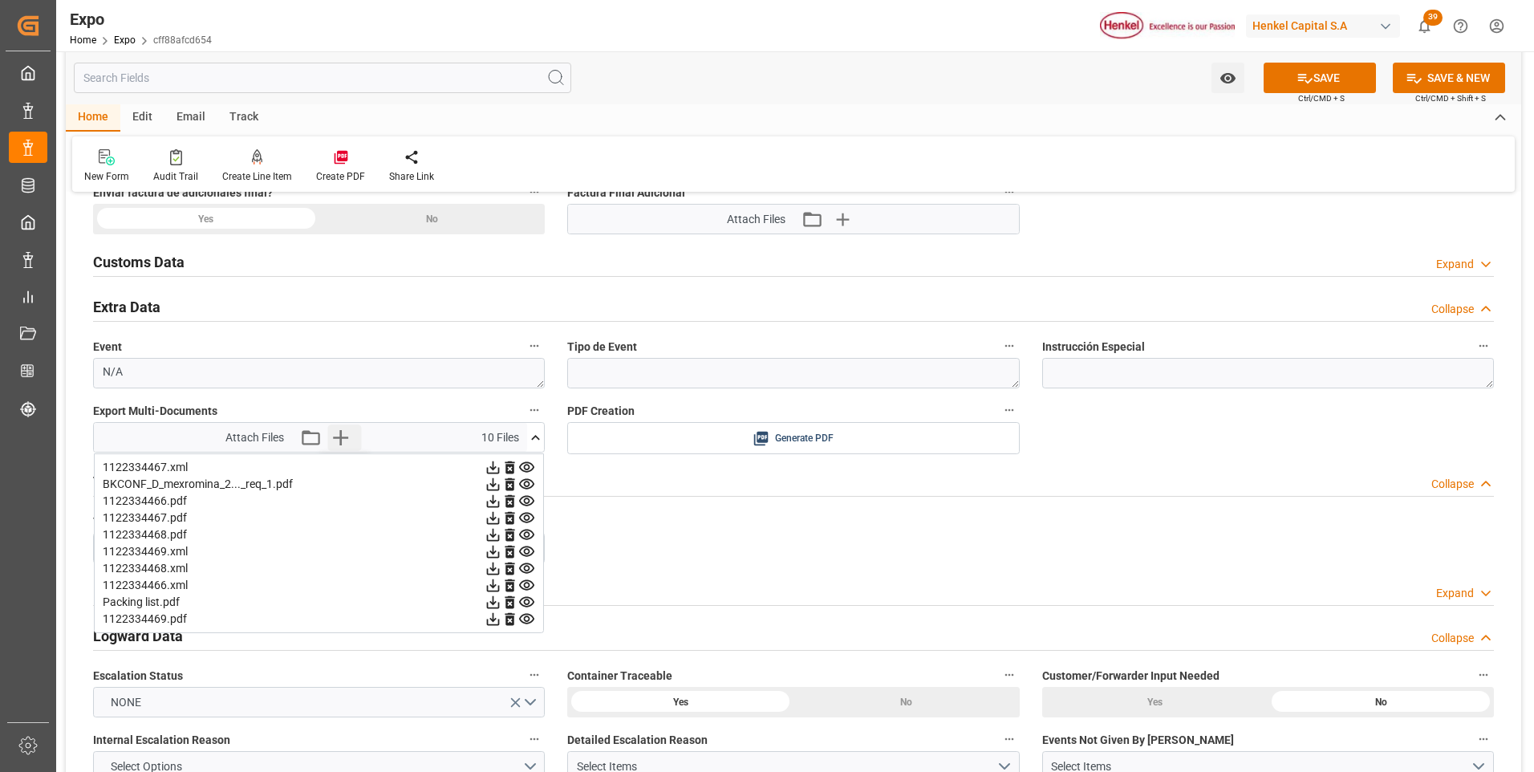
click at [340, 432] on icon "button" at bounding box center [340, 437] width 15 height 15
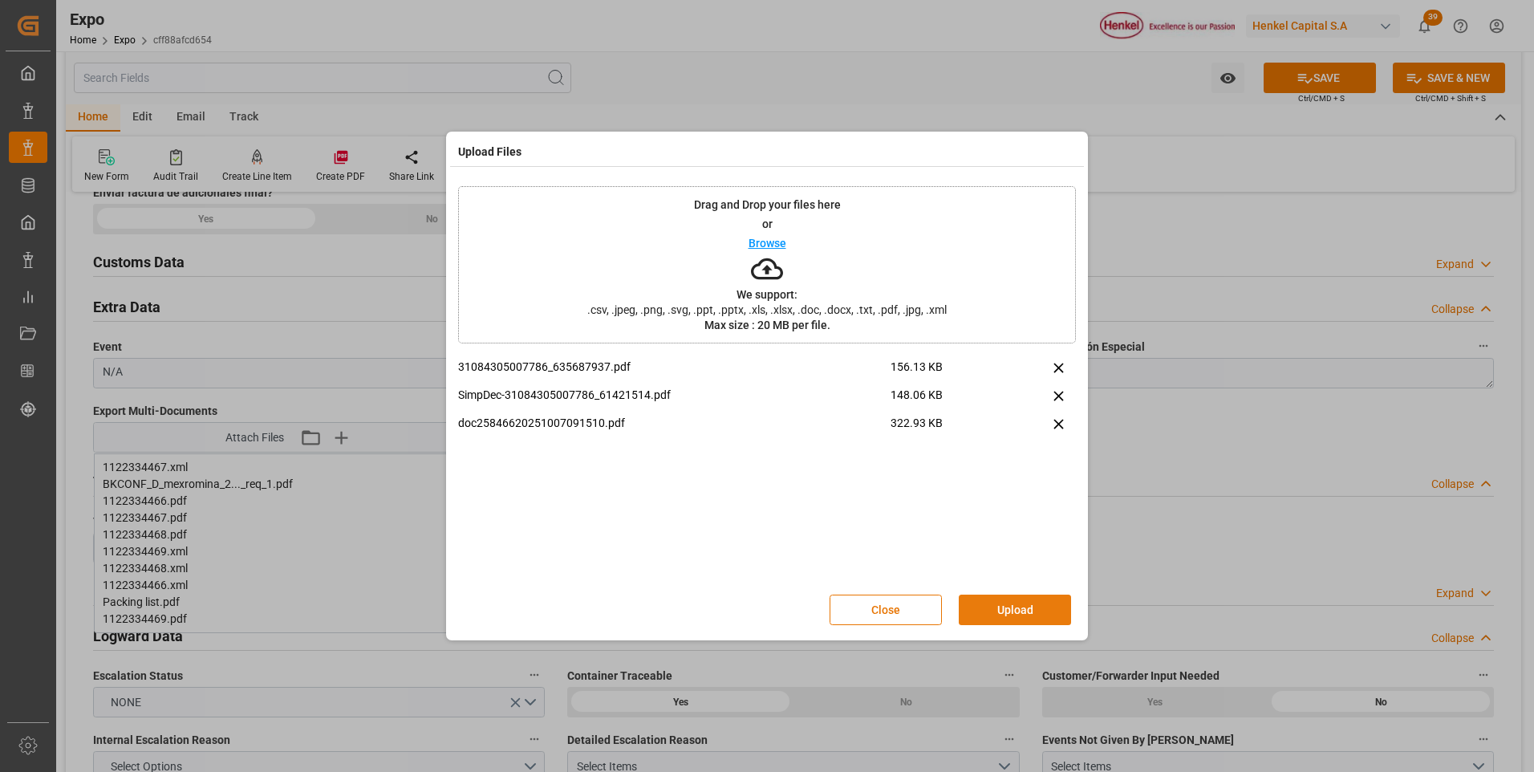
click at [1041, 609] on button "Upload" at bounding box center [1015, 610] width 112 height 30
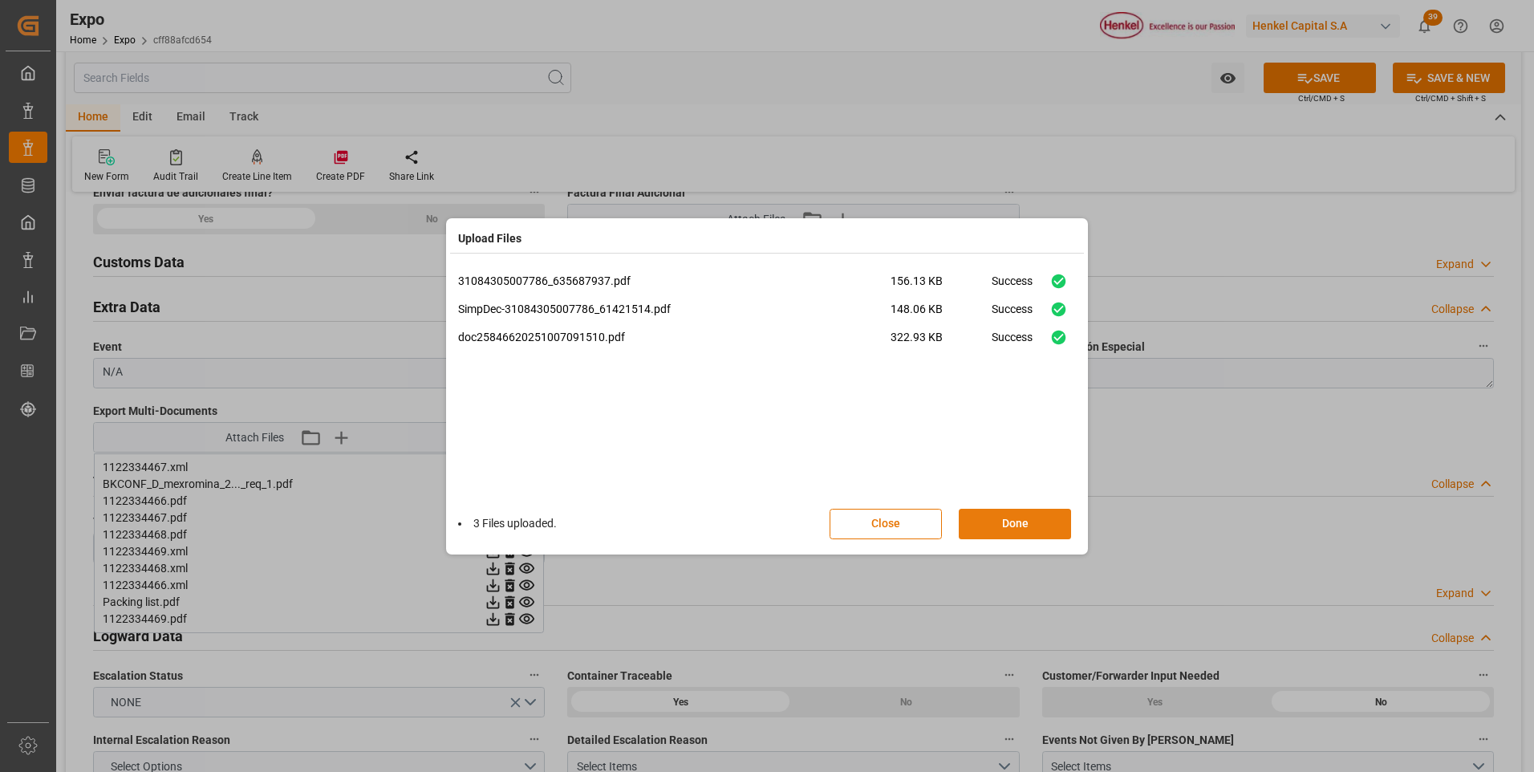
click at [986, 522] on button "Done" at bounding box center [1015, 524] width 112 height 30
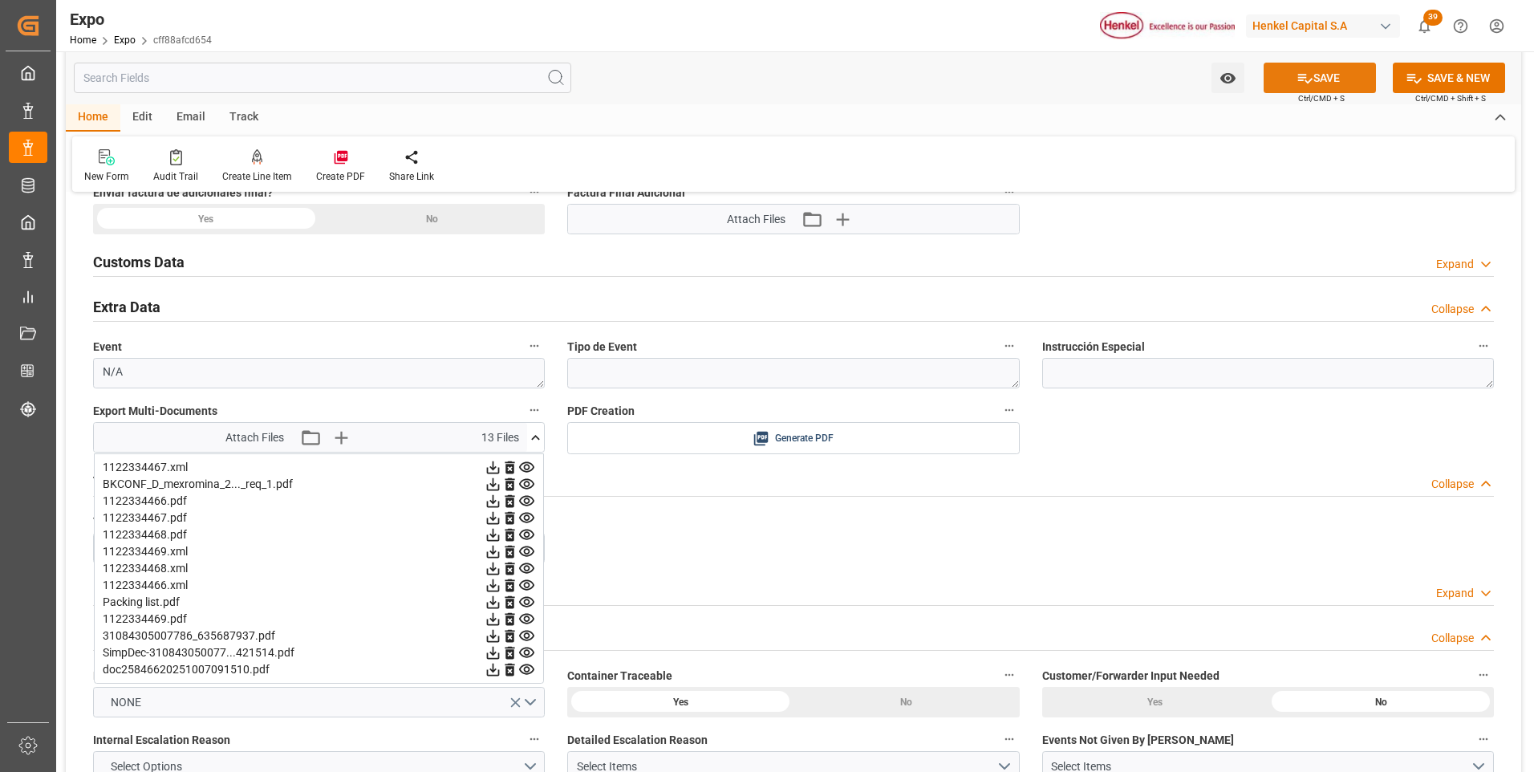
click at [1317, 66] on button "SAVE" at bounding box center [1320, 78] width 112 height 30
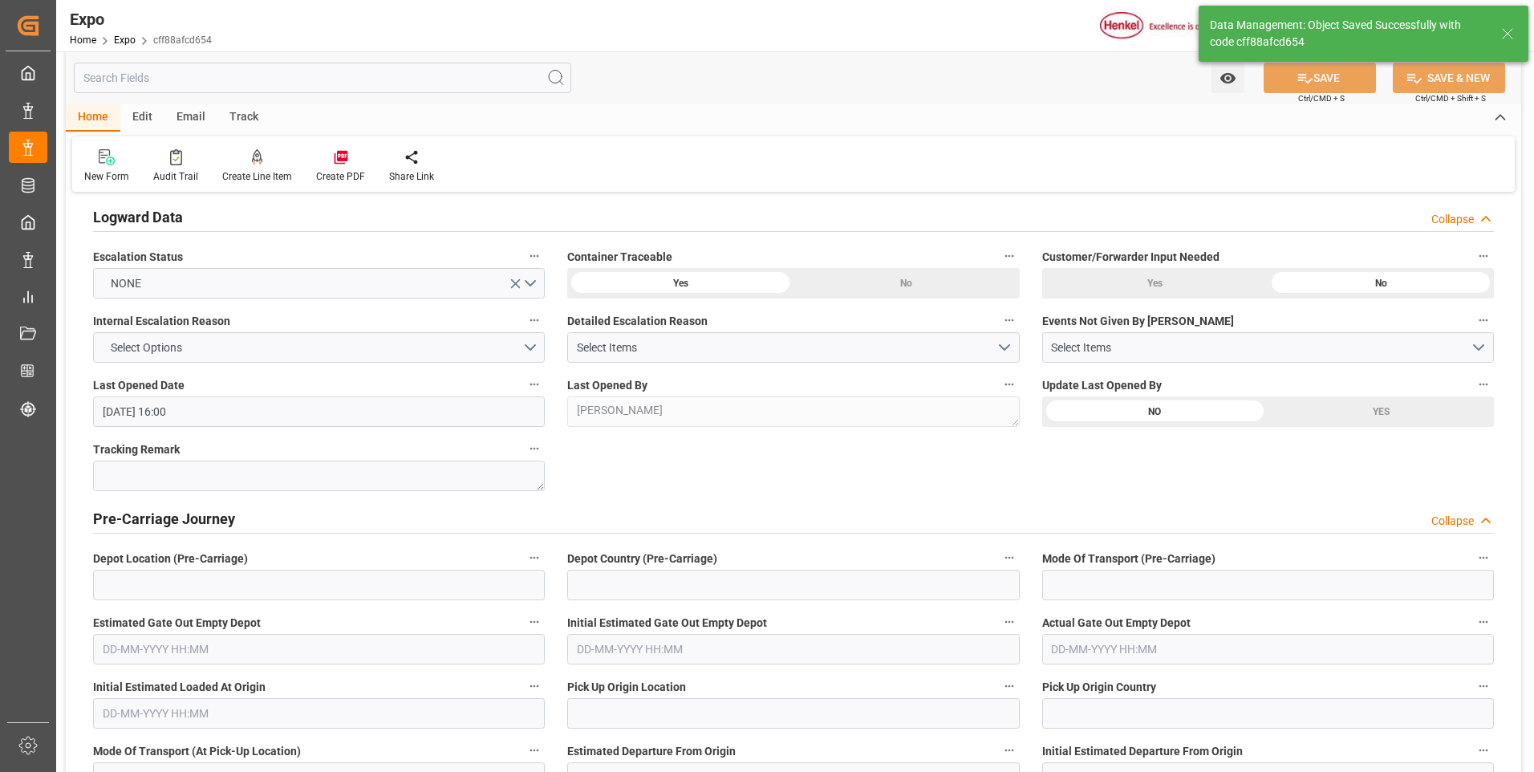
type input "[DATE] 18:21"
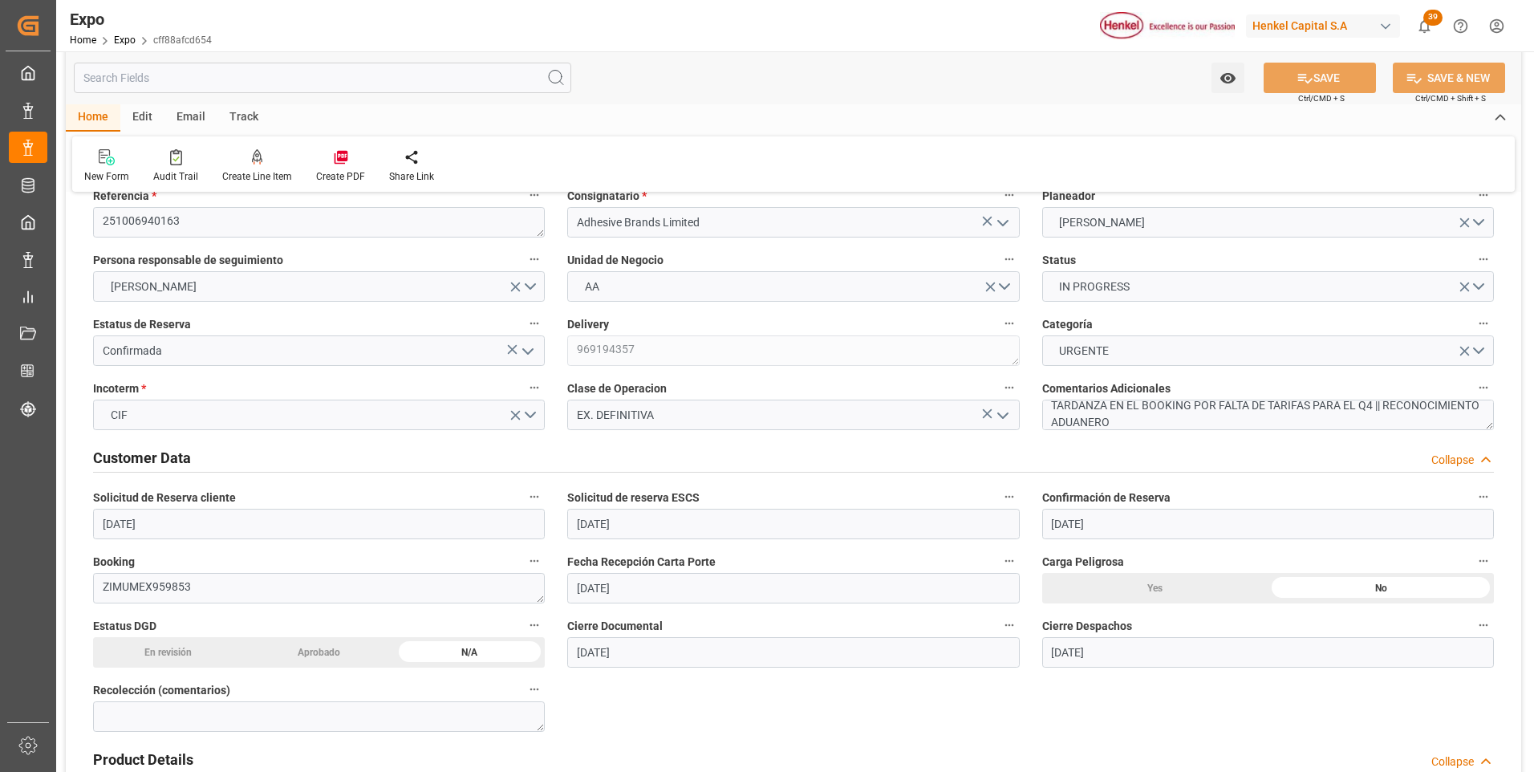
scroll to position [0, 0]
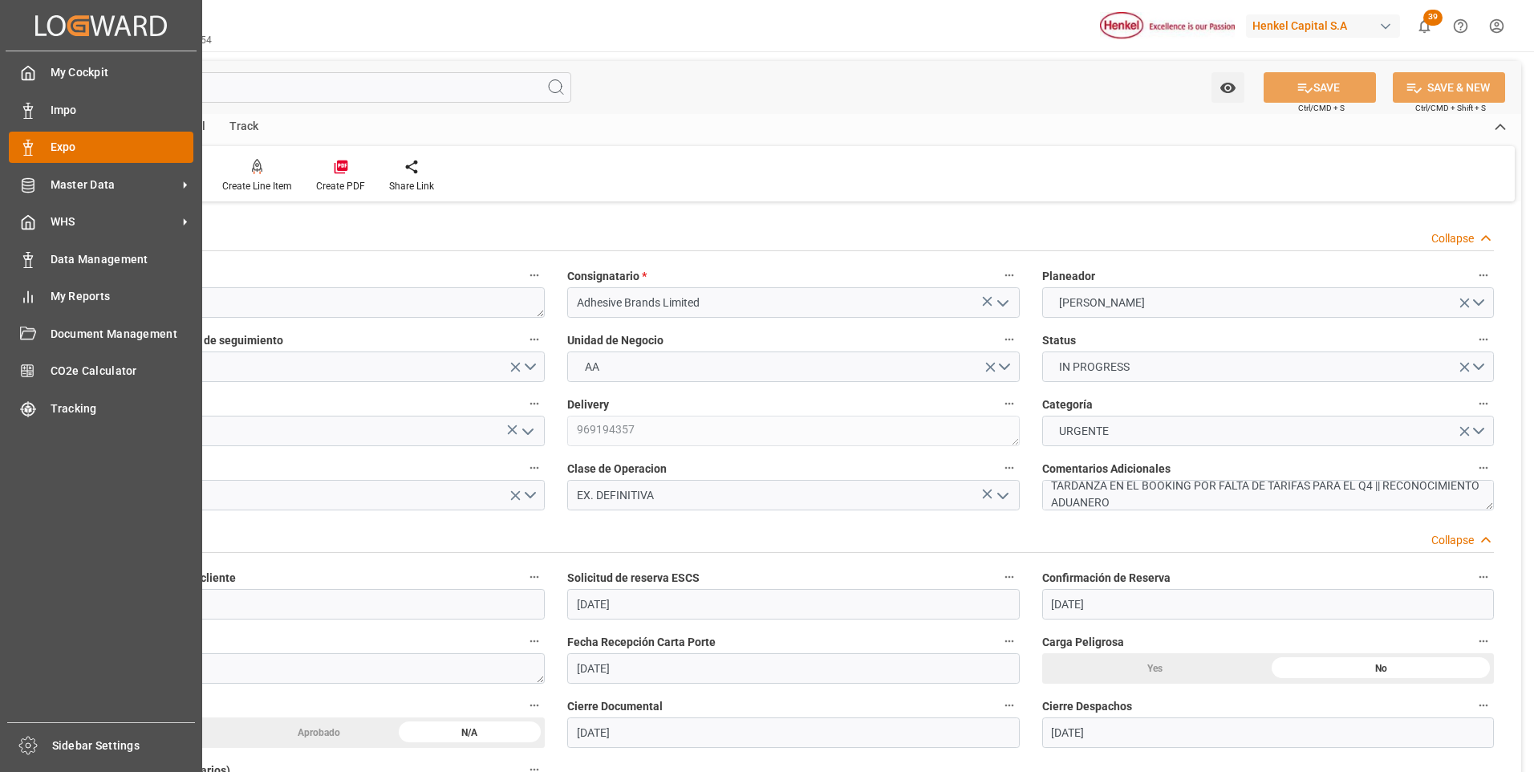
click at [30, 148] on rect at bounding box center [28, 152] width 5 height 8
